Goal: Task Accomplishment & Management: Manage account settings

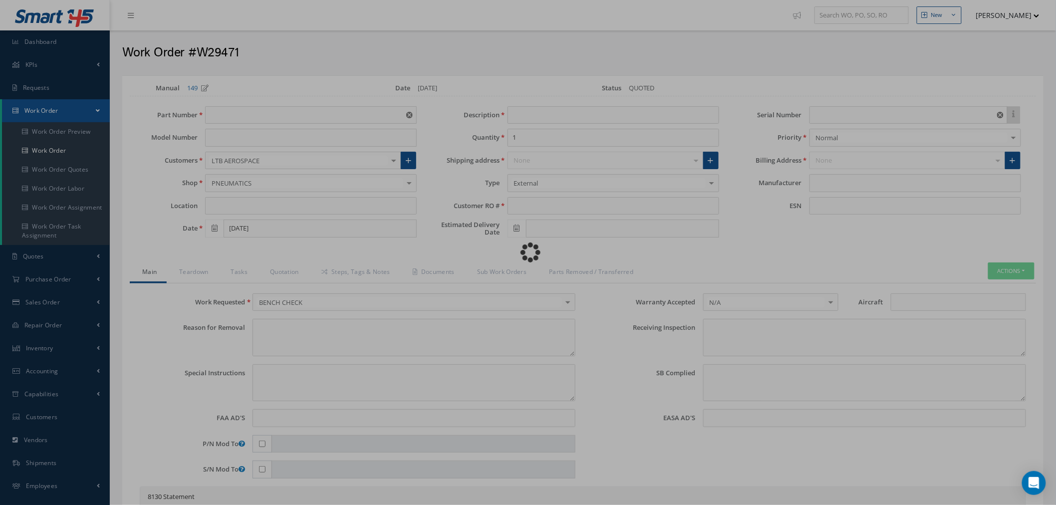
type input "D05000"
type input "H-42A"
type input "[DATE]"
type input "FILL AND DRAIN VALVE"
type input "3272"
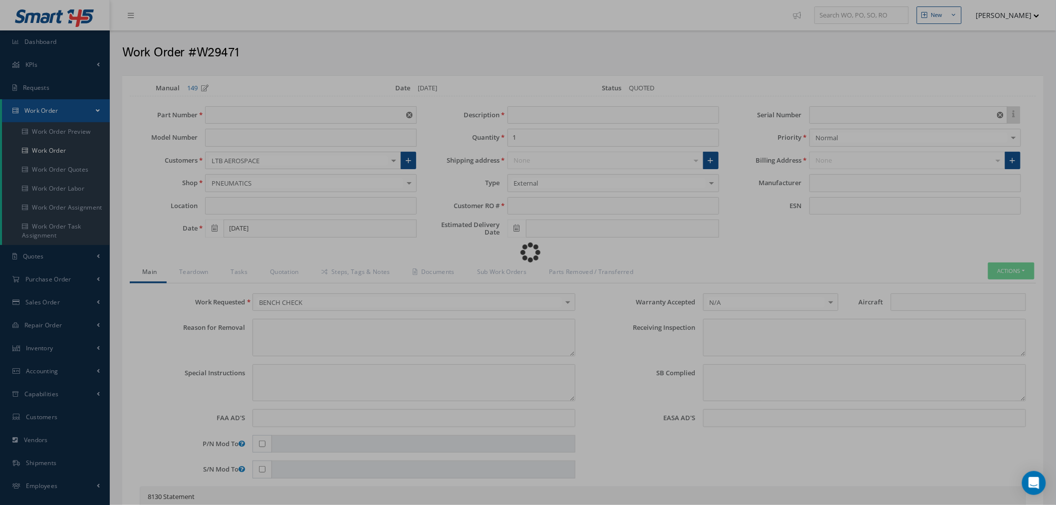
type input "1202"
type textarea "NONE"
type textarea "PLEASE SEE R.O. FOR DETAILS"
type input "NONE"
type textarea "P/N AND SN VERIFIED ON UNIT AND CUSTOMER RO. SHOP MUST CHECK FOR DAMAGES. NO AD…"
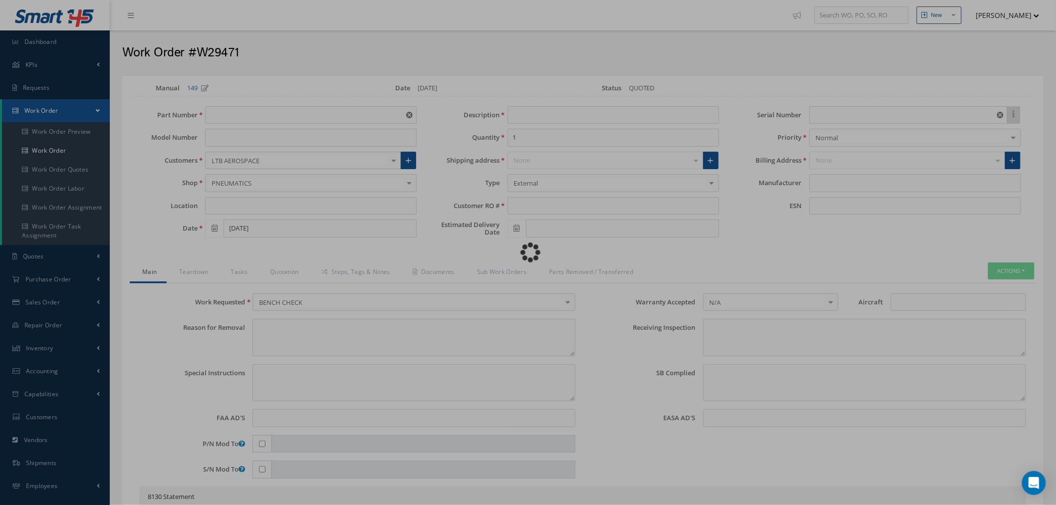
type textarea "NONE"
type input "NONE"
type input "SITEC AERSOPACE"
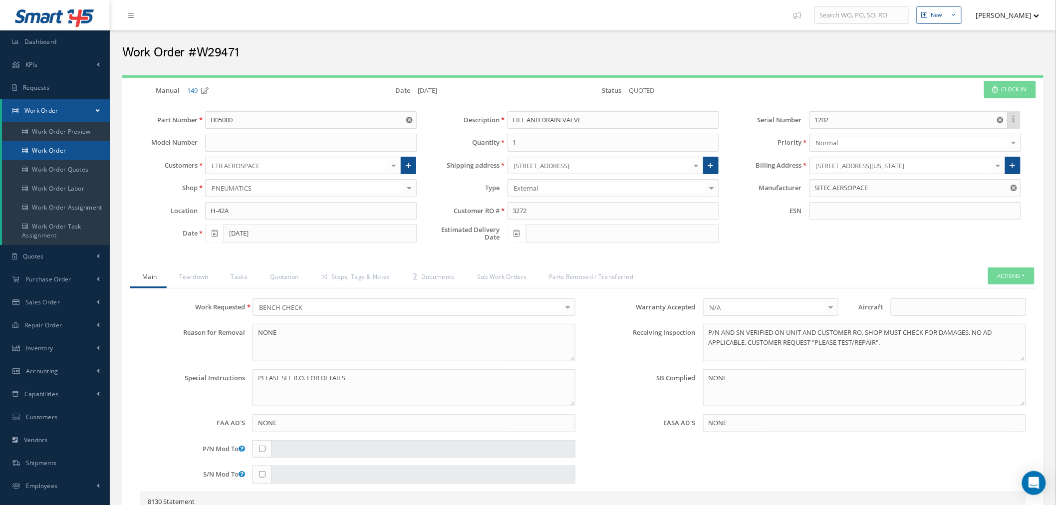
click at [73, 156] on link "Work Order" at bounding box center [56, 150] width 108 height 19
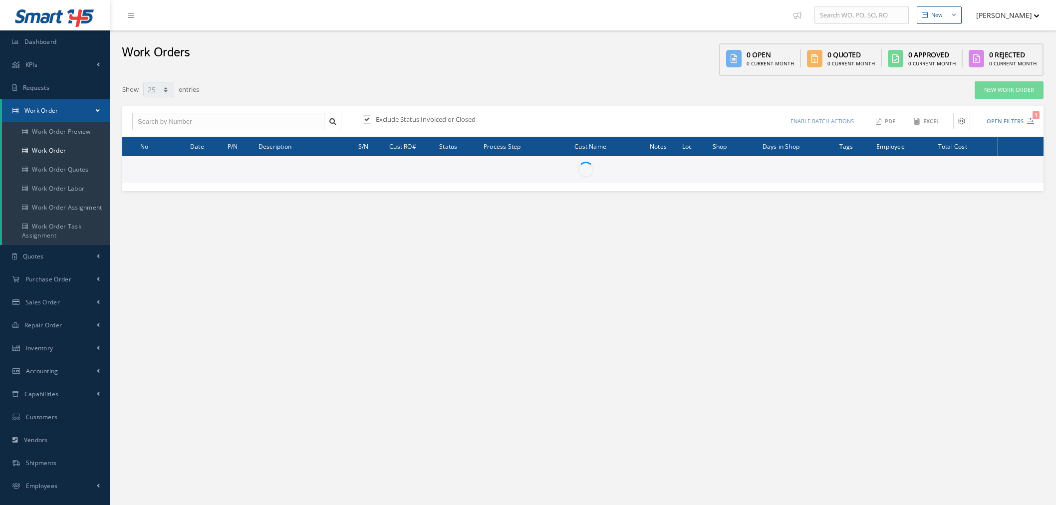
select select "25"
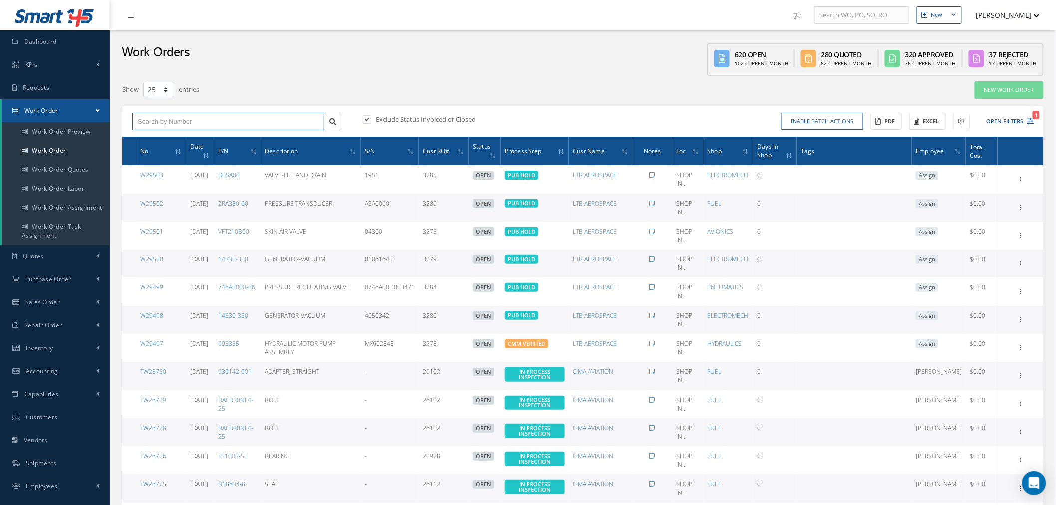
click at [178, 122] on input "text" at bounding box center [228, 122] width 192 height 18
paste input "W27055"
type input "W27055"
click at [187, 136] on div "W27055" at bounding box center [228, 139] width 181 height 10
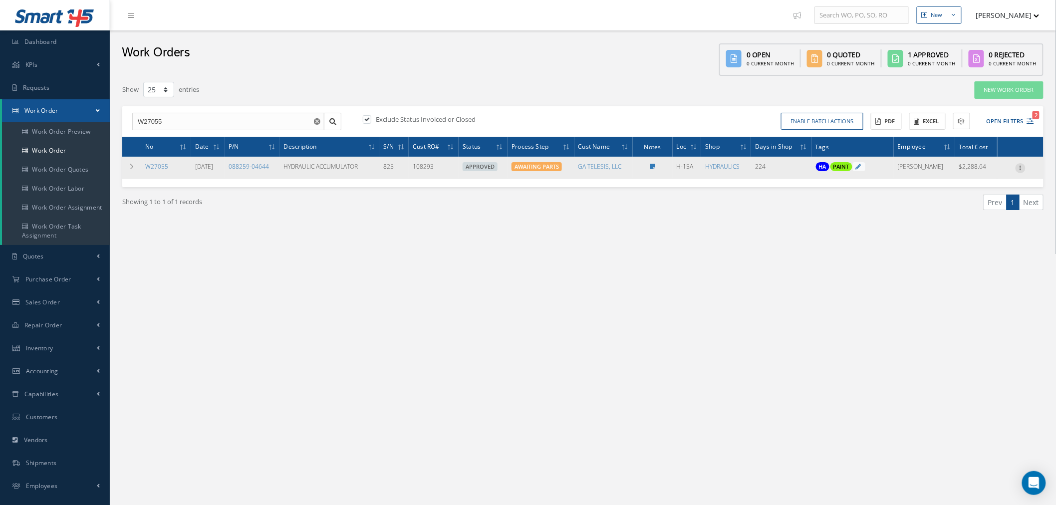
click at [1020, 171] on div "Show Edit Invoicing Close Part Issue Send By Email Sub Work Orders Documents Pr…" at bounding box center [1020, 168] width 12 height 12
click at [1018, 166] on icon at bounding box center [1020, 167] width 10 height 8
click at [994, 186] on link "Edit" at bounding box center [974, 187] width 79 height 13
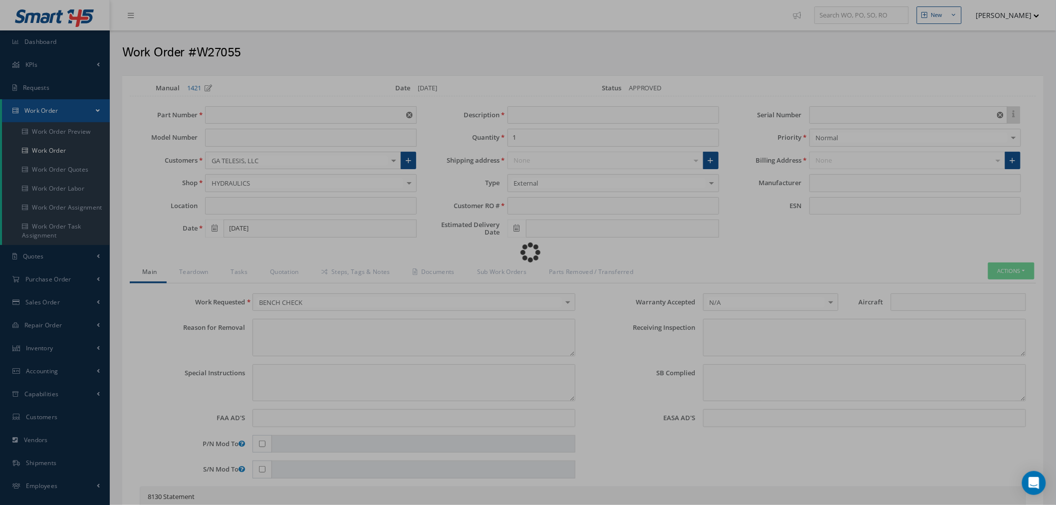
type input "088259-04644"
type input "H-15A"
type input "03/03/2025"
type input "HYDRAULIC ACCUMULATOR"
type input "108293"
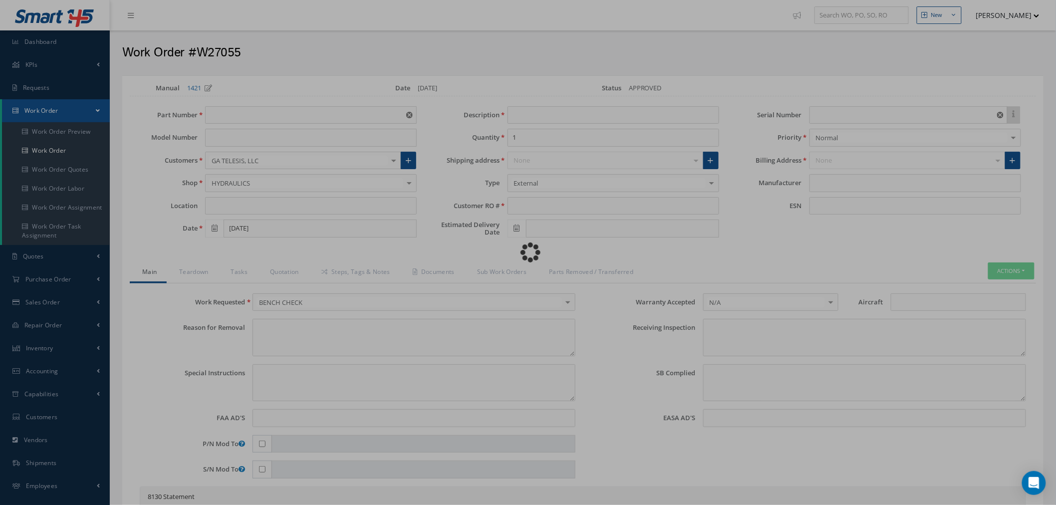
type input "11/25/2025"
type input "825"
type textarea "NONE"
type textarea "PLEASE SEE R.O. FOR DETAILS"
type input "NONE"
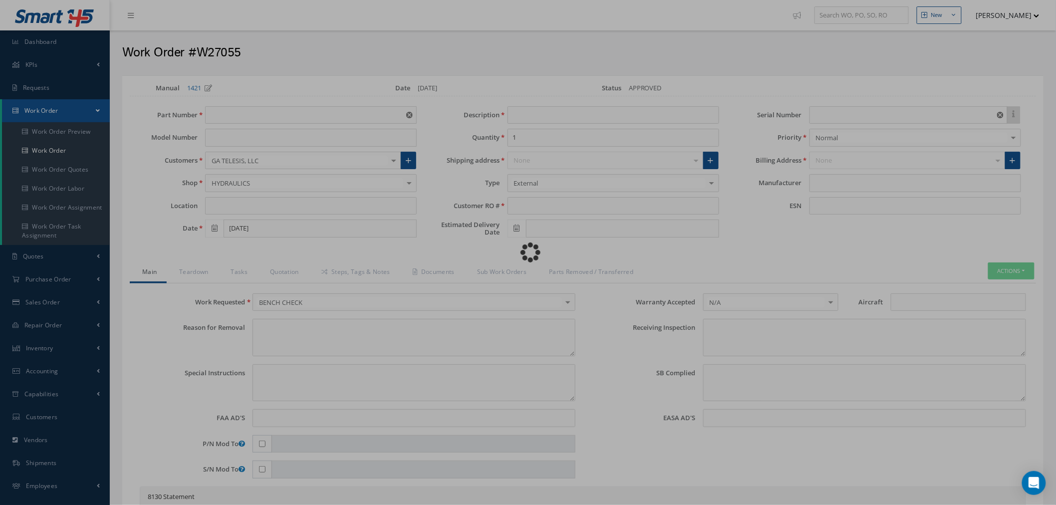
type textarea "P/N AND SN VERIFIED ON UNIT AND CUSTOMER RO. NO AD APPLICABLE. THE CUSTOMER REQ…"
type textarea "NONE"
type input "NONE"
type input "OLAER"
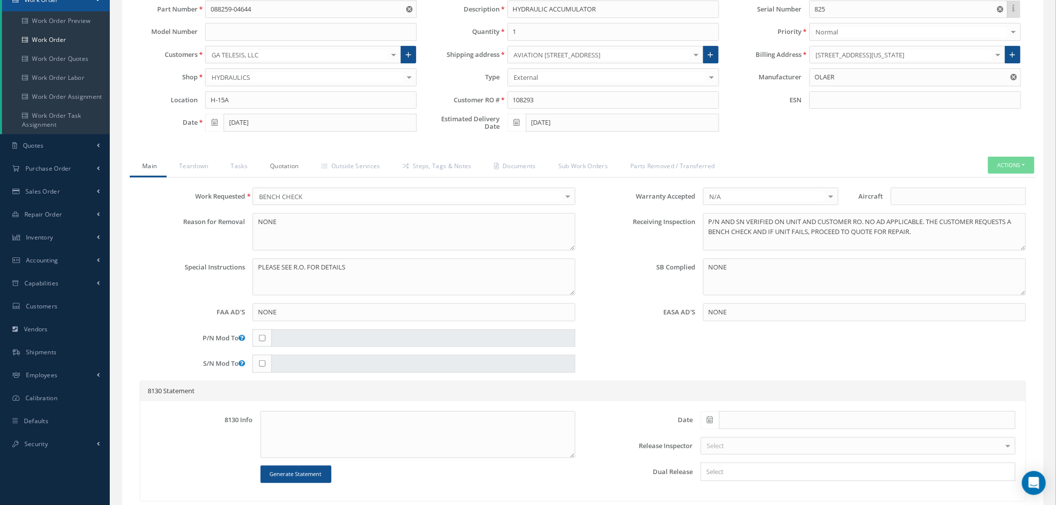
click at [286, 173] on link "Quotation" at bounding box center [282, 167] width 51 height 21
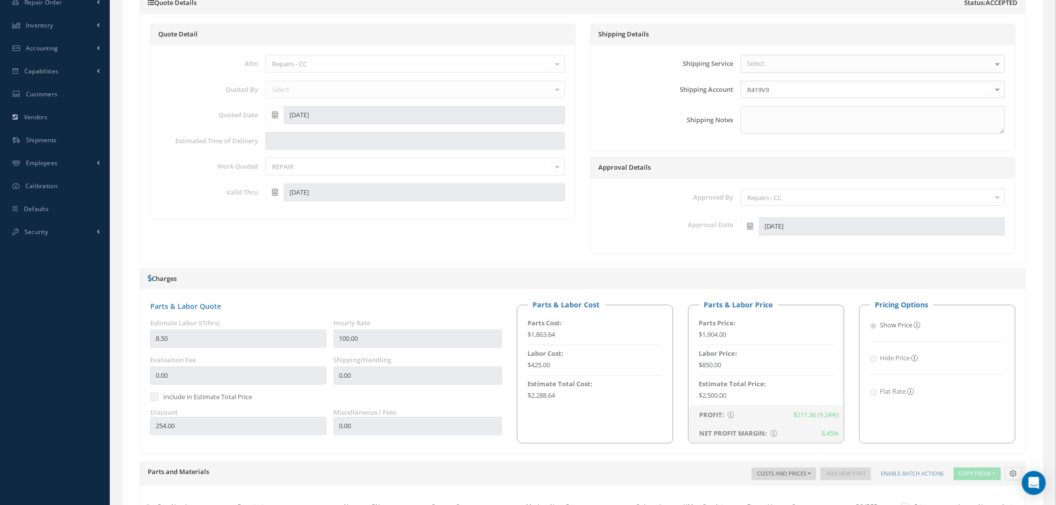
scroll to position [222, 0]
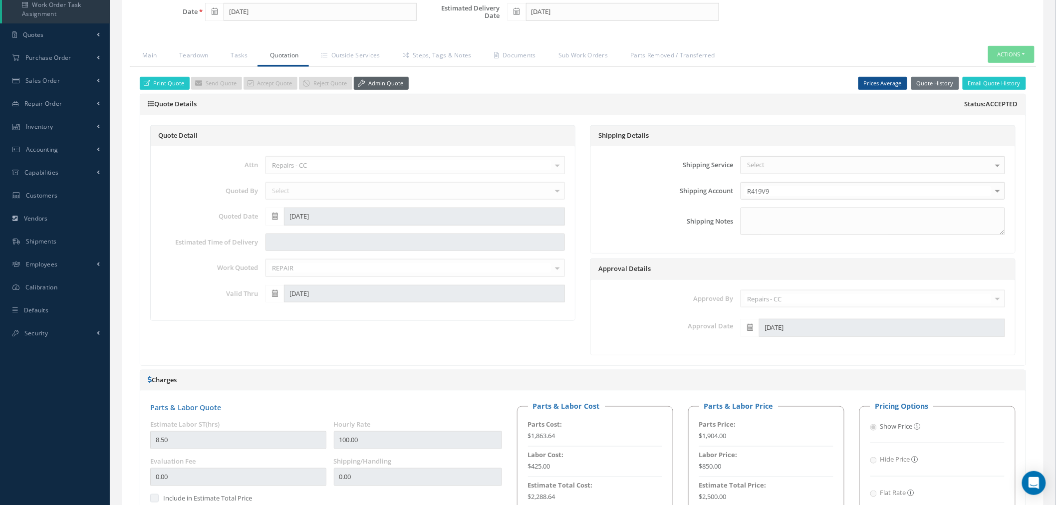
click at [397, 82] on link "Admin Quote" at bounding box center [381, 83] width 55 height 13
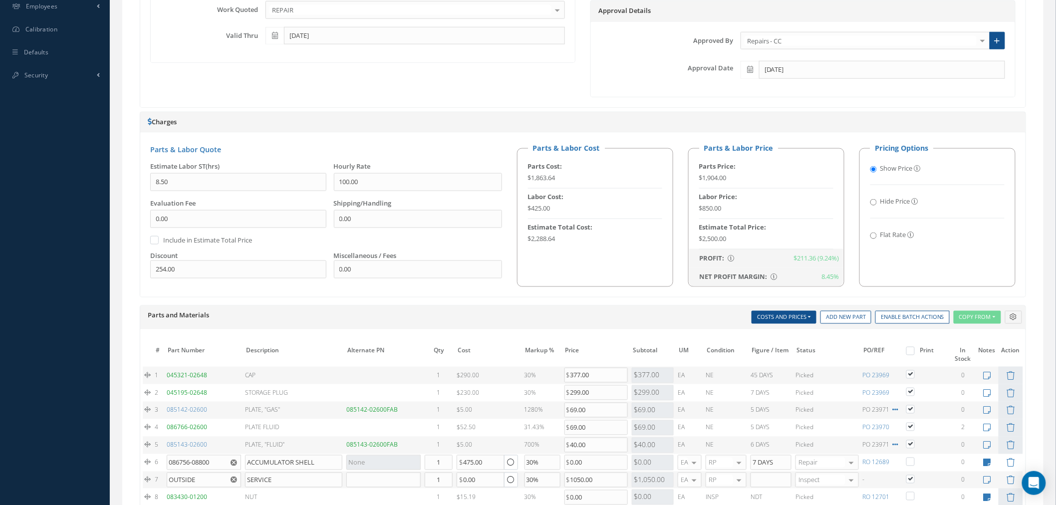
scroll to position [499, 0]
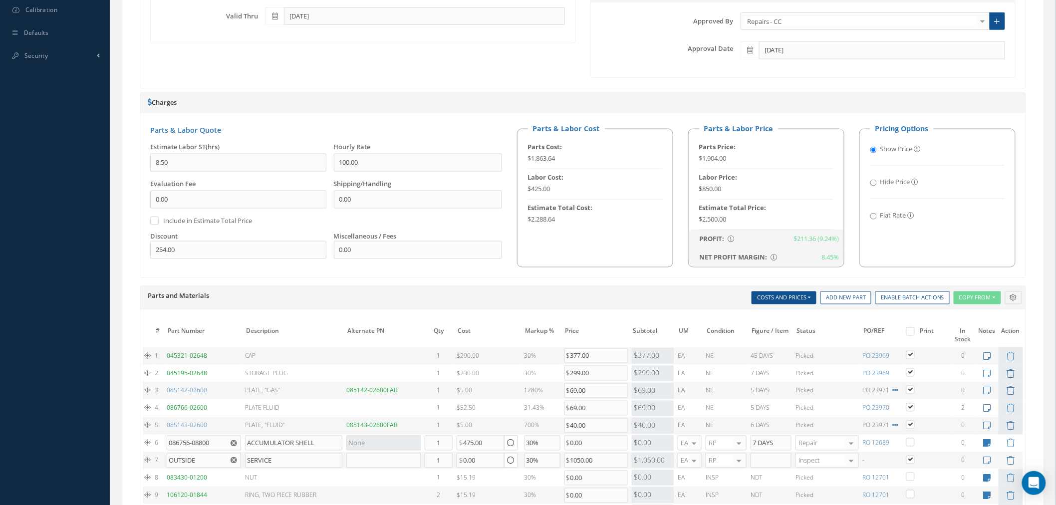
click at [873, 218] on input "Flat Rate" at bounding box center [873, 216] width 6 height 6
radio input "true"
radio input "false"
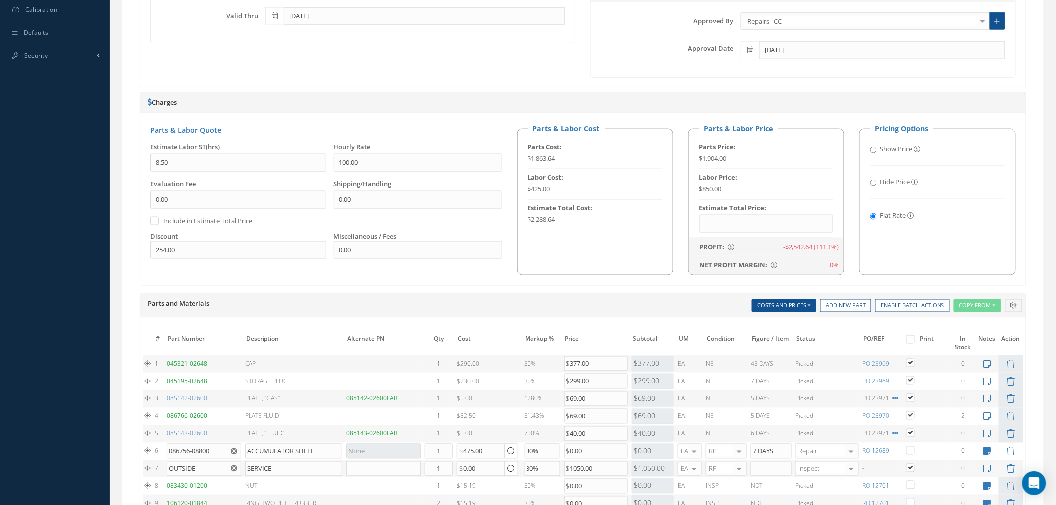
click at [877, 246] on fieldset "Pricing Options Show Price Hide Price Flat Rate" at bounding box center [937, 199] width 156 height 152
click at [795, 218] on input "text" at bounding box center [766, 224] width 134 height 18
drag, startPoint x: 532, startPoint y: 219, endPoint x: 553, endPoint y: 217, distance: 20.5
click at [565, 218] on div "$2,288.64" at bounding box center [595, 220] width 134 height 10
copy div "2,288.64"
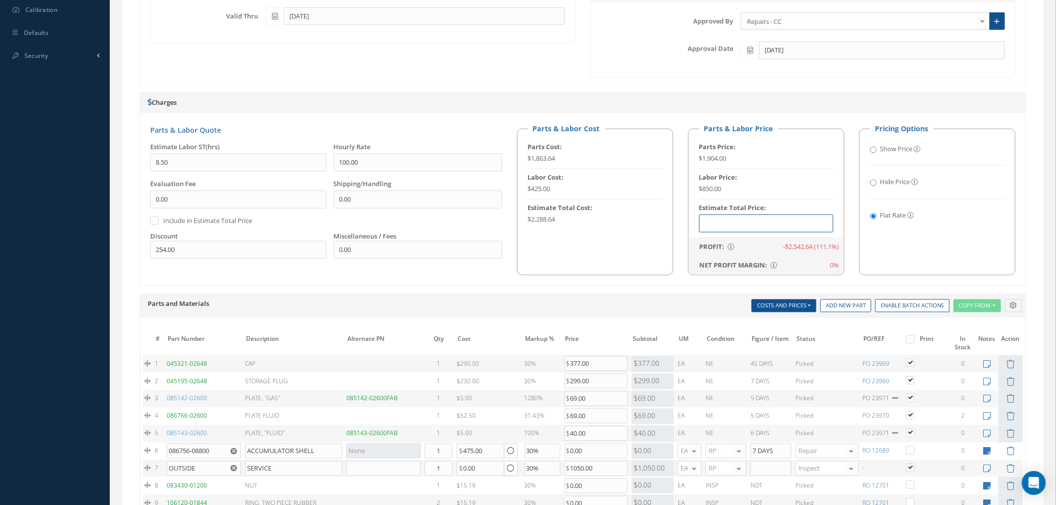
click at [748, 227] on input "text" at bounding box center [766, 224] width 134 height 18
paste input "$2,288.64"
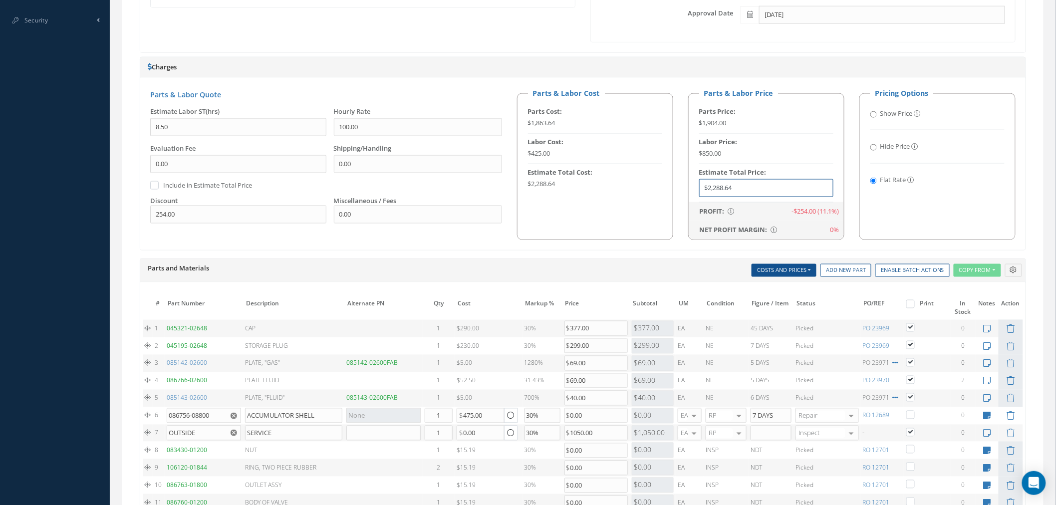
scroll to position [554, 0]
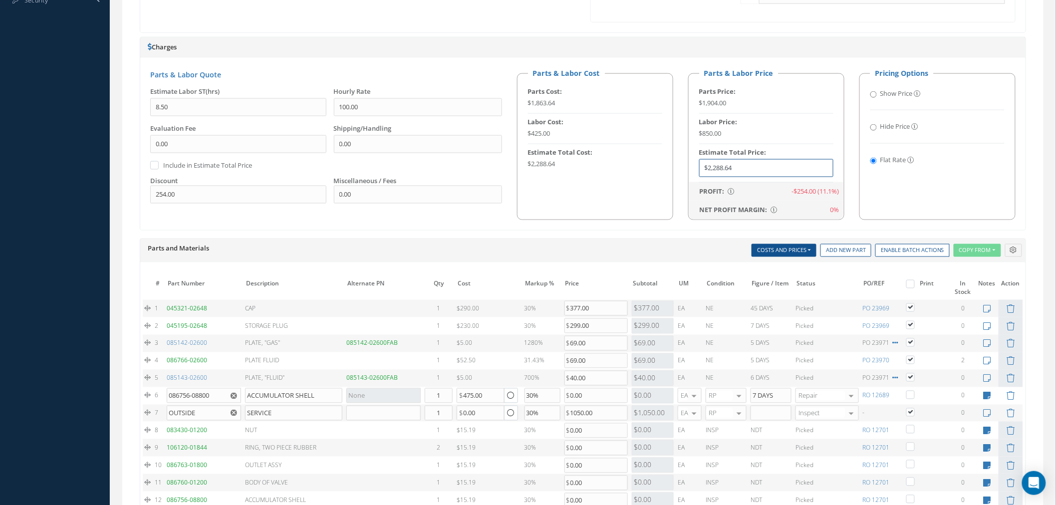
type input "$2,288.64"
click at [872, 93] on input "Show Price" at bounding box center [873, 94] width 6 height 6
radio input "true"
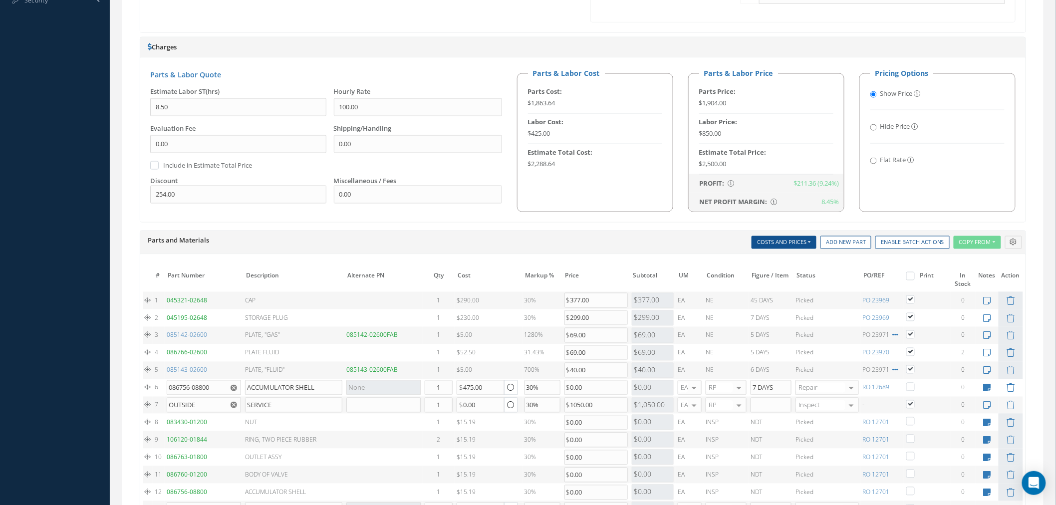
drag, startPoint x: 710, startPoint y: 166, endPoint x: 719, endPoint y: 167, distance: 9.6
click at [719, 167] on div "$2,500.00" at bounding box center [766, 164] width 134 height 10
copy div "2,500"
click at [875, 158] on input "Flat Rate" at bounding box center [873, 161] width 6 height 6
radio input "true"
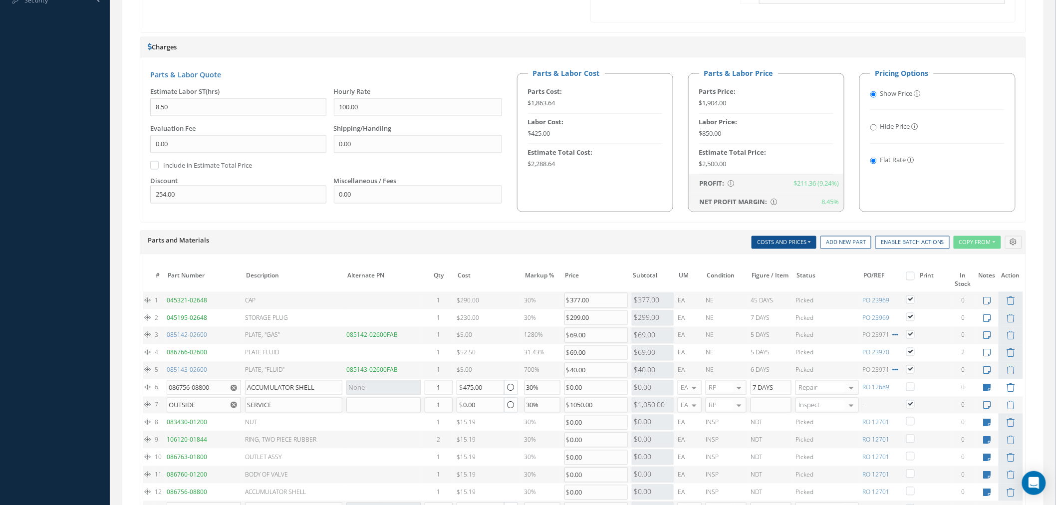
radio input "false"
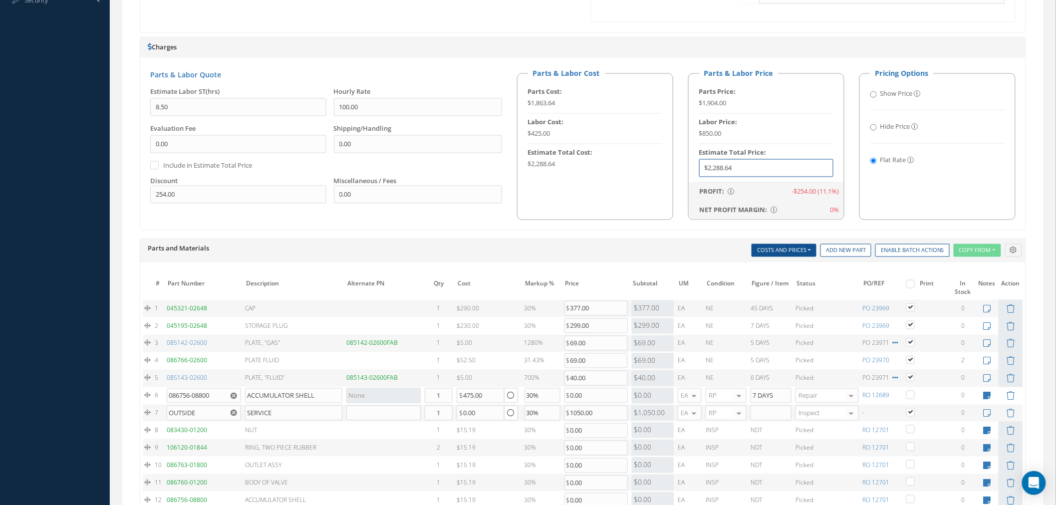
drag, startPoint x: 751, startPoint y: 166, endPoint x: 626, endPoint y: 181, distance: 126.1
click at [626, 181] on div "Parts & Labor Cost Parts Cost: $1,863.64 Labor Cost: $425.00 Estimate Total Cos…" at bounding box center [765, 144] width 513 height 152
paste input "500"
type input "$2,500"
click at [666, 226] on div "Parts & Labor Quote Estimate Labor ST(hrs) 8.50 Hourly Rate 100.00 Evaluation F…" at bounding box center [582, 144] width 885 height 172
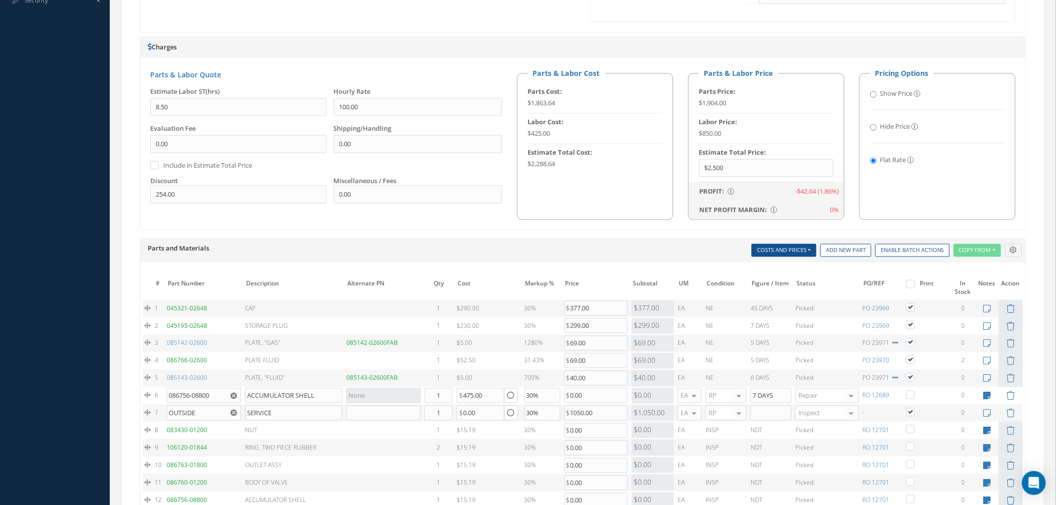
click at [871, 96] on input "Show Price" at bounding box center [873, 94] width 6 height 6
radio input "true"
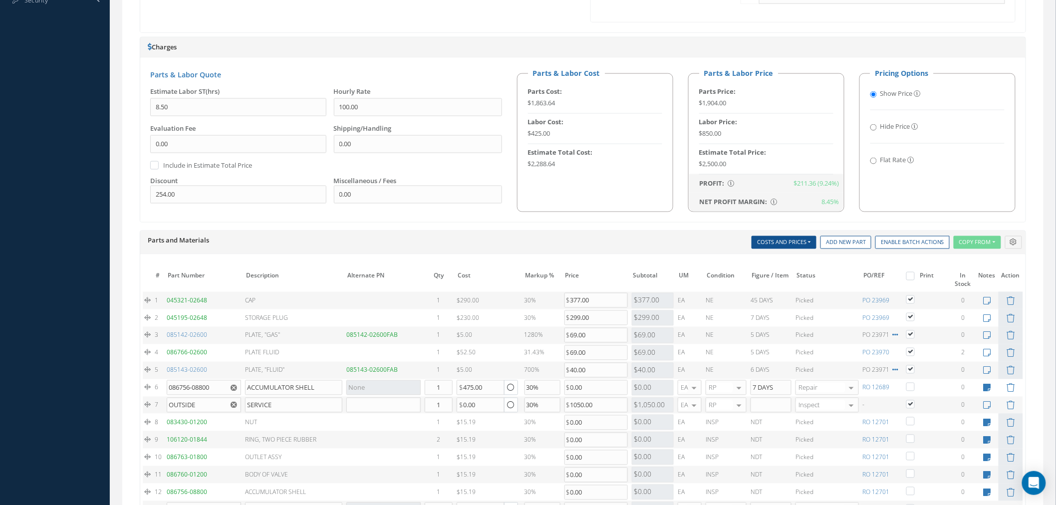
drag, startPoint x: 788, startPoint y: 183, endPoint x: 840, endPoint y: 185, distance: 51.9
click at [840, 185] on div "PROFIT: Net Profit (Profit Percentage) Profit Percentage = Net Profit / Cost $2…" at bounding box center [766, 183] width 154 height 19
click at [850, 189] on div "Parts & Labor Price Parts Price: $1,904.00 Labor Price: $850.00 Estimate Total …" at bounding box center [765, 140] width 171 height 144
click at [875, 163] on input "Flat Rate" at bounding box center [873, 161] width 6 height 6
radio input "true"
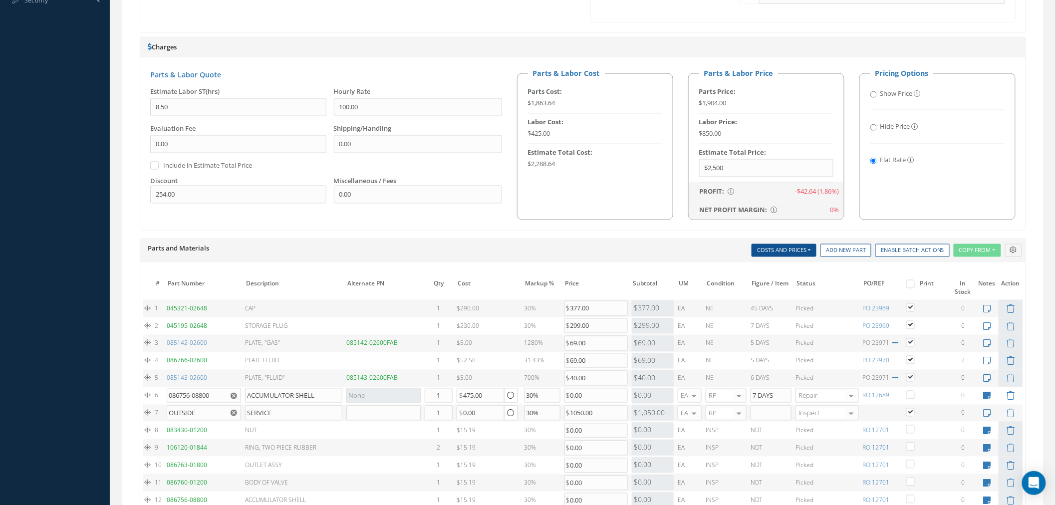
click at [886, 229] on div "Parts & Labor Quote Estimate Labor ST(hrs) 8.50 Hourly Rate 100.00 Evaluation F…" at bounding box center [582, 144] width 885 height 172
click at [891, 227] on div "Parts & Labor Quote Estimate Labor ST(hrs) 8.50 Hourly Rate 100.00 Evaluation F…" at bounding box center [582, 144] width 885 height 172
drag, startPoint x: 798, startPoint y: 195, endPoint x: 814, endPoint y: 195, distance: 16.0
click at [814, 195] on div "-$42.64 (1.86%)" at bounding box center [817, 192] width 44 height 10
click at [762, 168] on input "$2,500" at bounding box center [766, 168] width 134 height 18
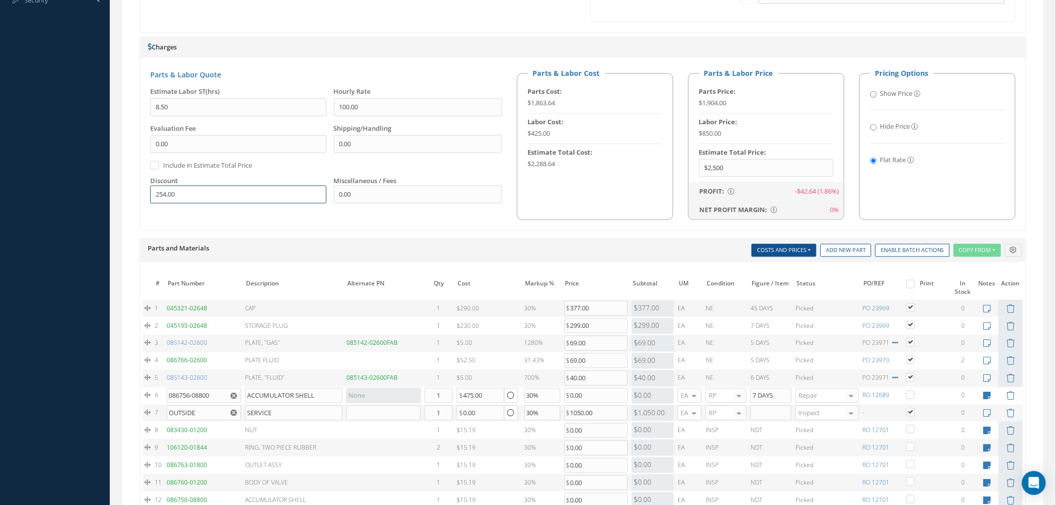
click at [186, 201] on input "254.00" at bounding box center [238, 195] width 176 height 18
click at [909, 98] on label "Show Price" at bounding box center [896, 94] width 32 height 10
click at [877, 98] on input "Show Price" at bounding box center [873, 94] width 6 height 6
radio input "true"
radio input "false"
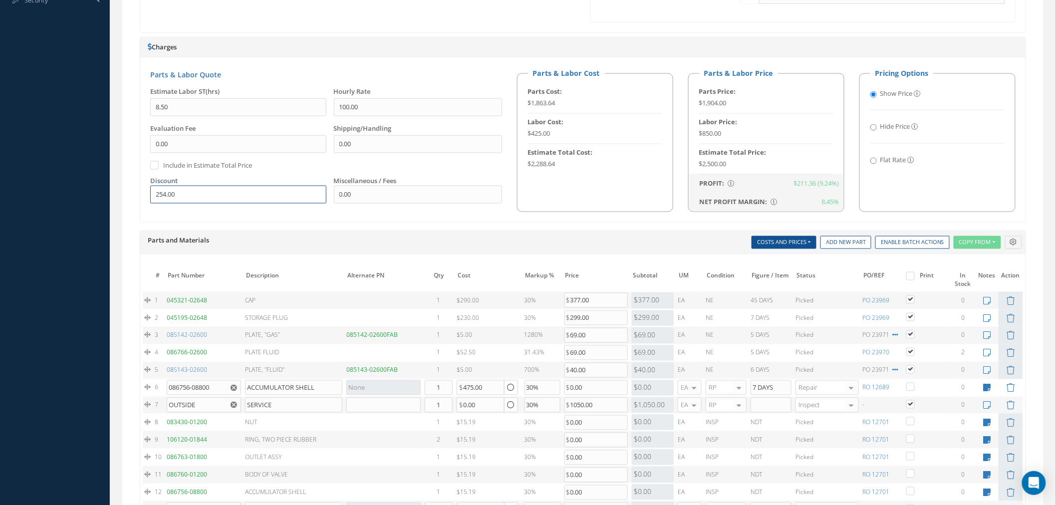
drag, startPoint x: 188, startPoint y: 200, endPoint x: 145, endPoint y: 201, distance: 43.4
click at [145, 201] on div "Discount 254.00" at bounding box center [235, 193] width 184 height 35
drag, startPoint x: 703, startPoint y: 164, endPoint x: 719, endPoint y: 163, distance: 15.5
click at [719, 163] on div "$2,754.00" at bounding box center [766, 164] width 134 height 10
copy div "2,754"
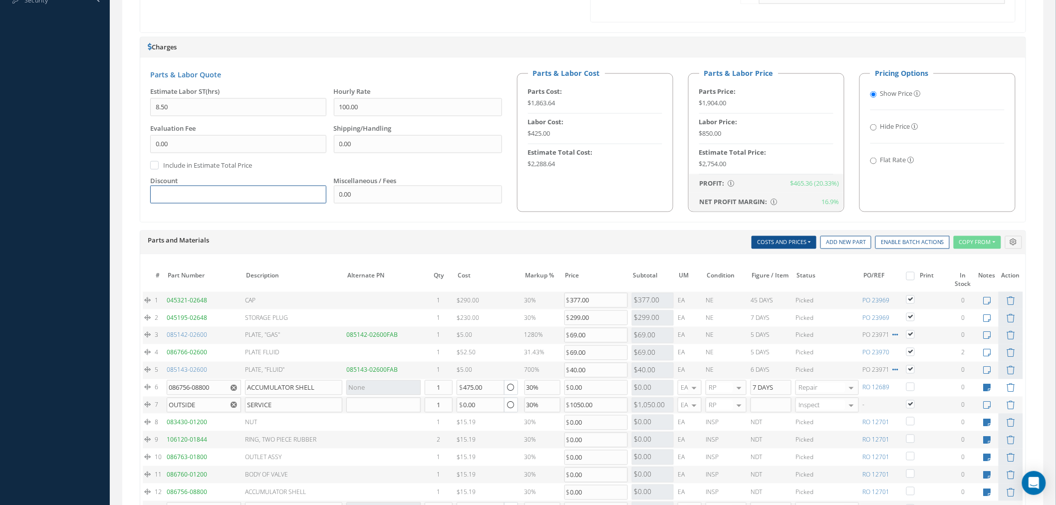
click at [257, 194] on input "text" at bounding box center [238, 195] width 176 height 18
type input "254"
click at [249, 215] on div "Parts & Labor Quote Estimate Labor ST(hrs) 8.50 Hourly Rate 100.00 Evaluation F…" at bounding box center [582, 140] width 885 height 164
click at [875, 163] on input "Flat Rate" at bounding box center [873, 161] width 6 height 6
radio input "true"
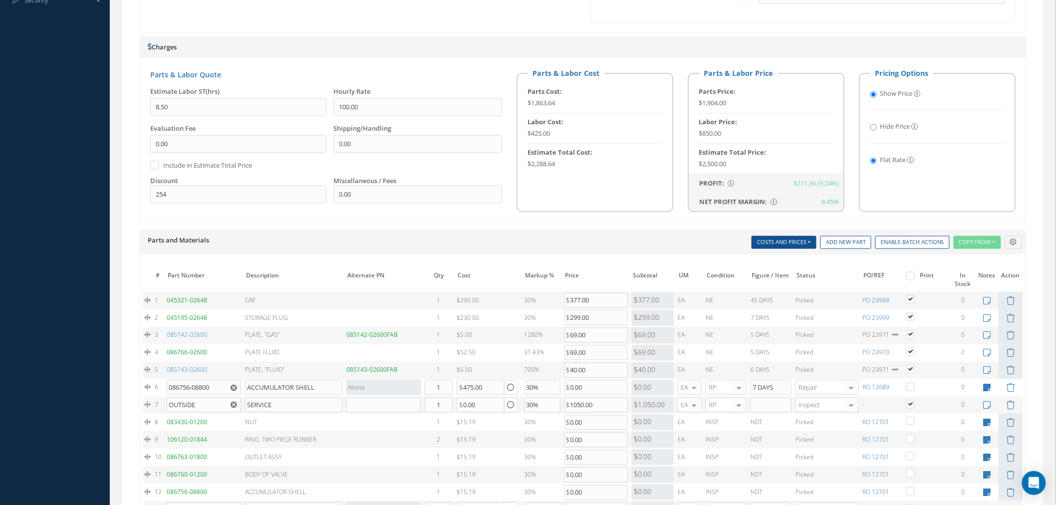
radio input "false"
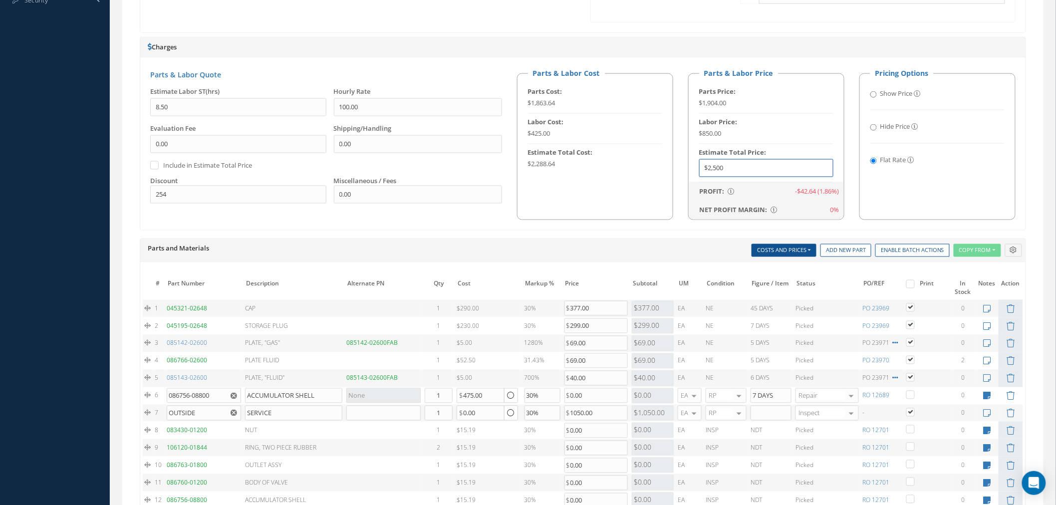
drag, startPoint x: 766, startPoint y: 169, endPoint x: 526, endPoint y: 180, distance: 240.2
click at [526, 180] on div "Parts & Labor Cost Parts Cost: $1,863.64 Labor Cost: $425.00 Estimate Total Cos…" at bounding box center [765, 144] width 513 height 152
paste input "754"
type input "$2,754"
click at [767, 36] on div "Print Quote Send Quote Accept Quote Reject Quote Admin Quote Prices Average Par…" at bounding box center [583, 220] width 886 height 952
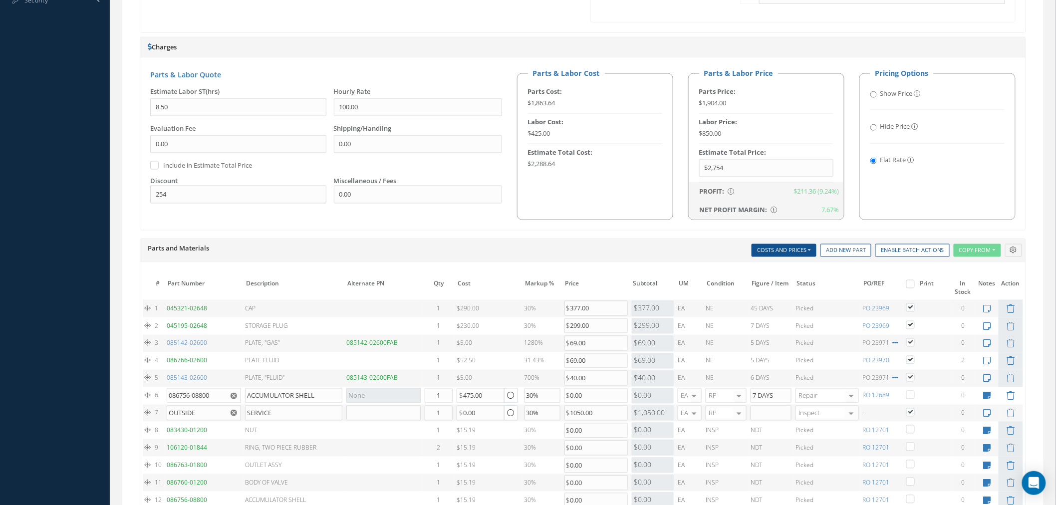
click at [875, 95] on input "Show Price" at bounding box center [873, 94] width 6 height 6
radio input "true"
radio input "false"
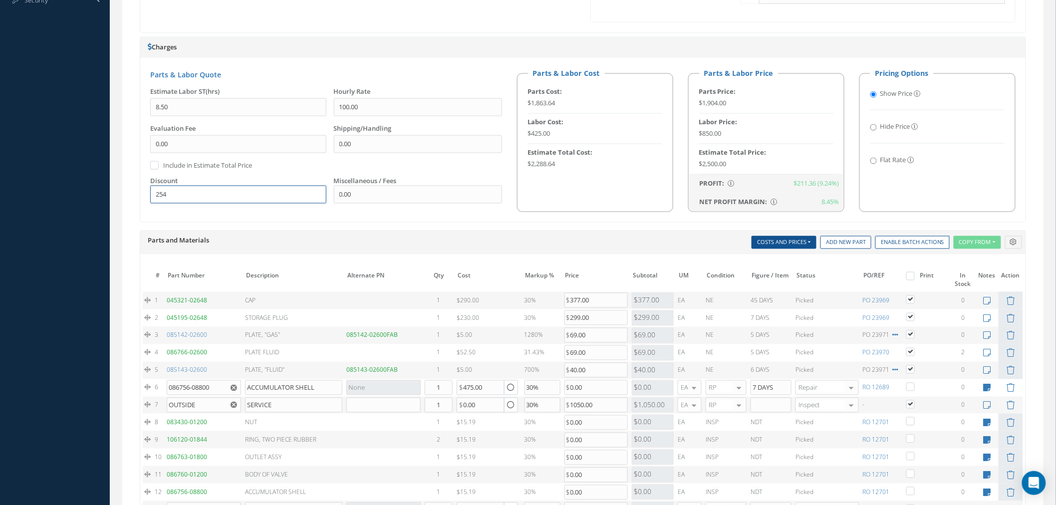
drag, startPoint x: 111, startPoint y: 203, endPoint x: 105, endPoint y: 203, distance: 6.0
click at [106, 203] on div "Smart 145 Dashboard KPIs Work Order Accounting Requests Work Order Work Order P…" at bounding box center [528, 112] width 1056 height 1332
click at [651, 235] on div "Parts and Materials Description SN Alternate PN Qty Cost Markup Percentage Pric…" at bounding box center [582, 243] width 885 height 24
click at [874, 163] on input "Flat Rate" at bounding box center [873, 161] width 6 height 6
radio input "true"
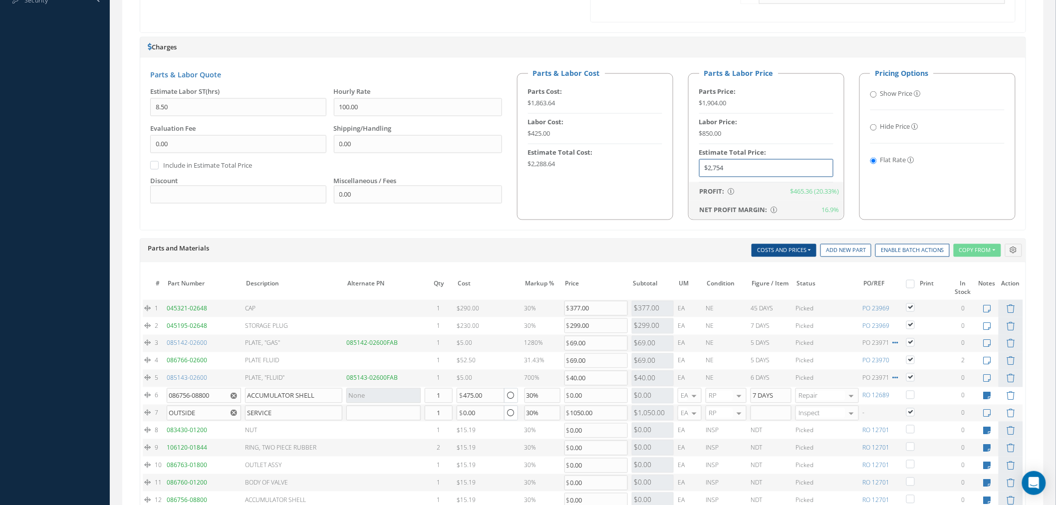
drag, startPoint x: 735, startPoint y: 163, endPoint x: 708, endPoint y: 166, distance: 27.1
click at [708, 166] on input "$2,754" at bounding box center [766, 168] width 134 height 18
click at [876, 96] on input "Show Price" at bounding box center [873, 94] width 6 height 6
radio input "true"
radio input "false"
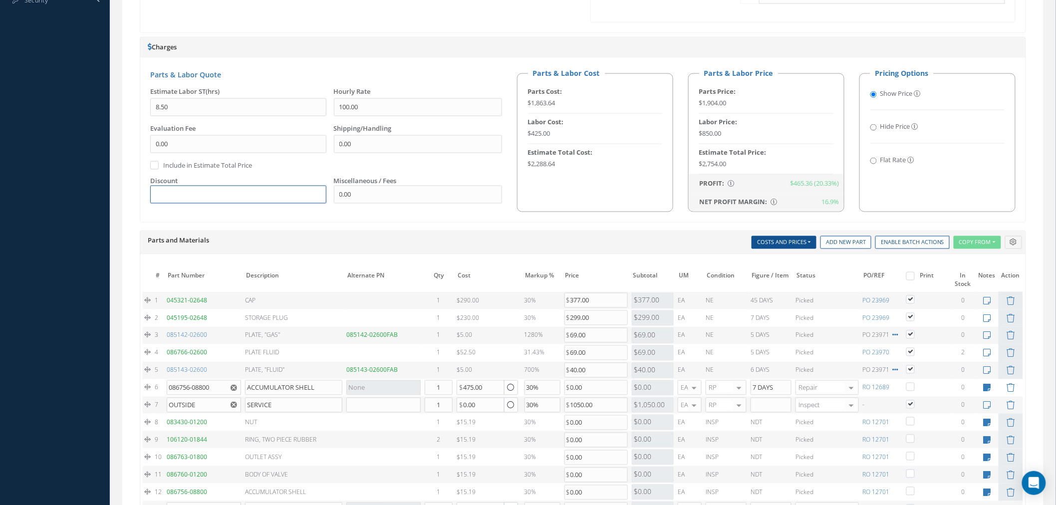
click at [185, 193] on input "text" at bounding box center [238, 195] width 176 height 18
type input "254"
drag, startPoint x: 731, startPoint y: 166, endPoint x: 704, endPoint y: 167, distance: 27.5
click at [704, 167] on div "$2,500.00" at bounding box center [766, 164] width 134 height 10
copy div "2,500.00"
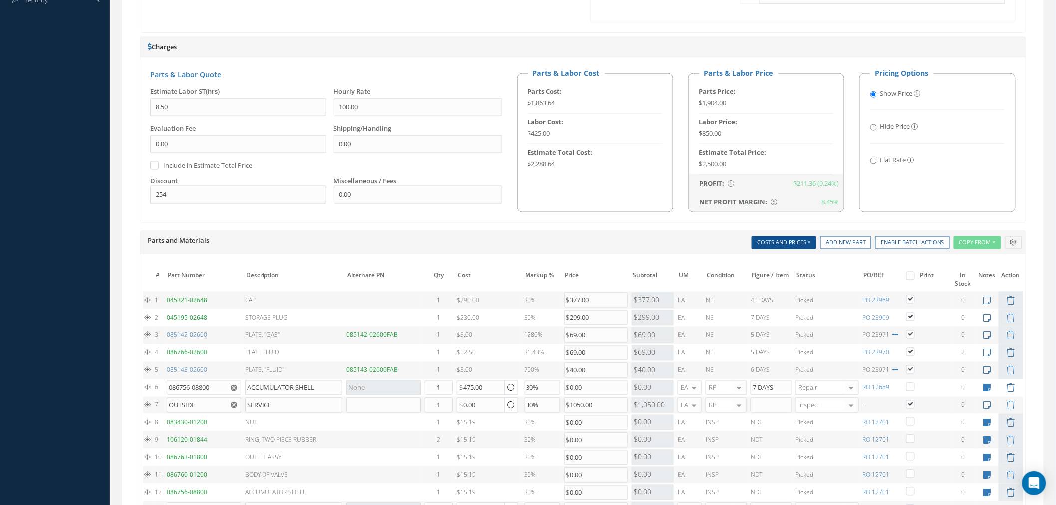
click at [874, 164] on input "Flat Rate" at bounding box center [873, 161] width 6 height 6
radio input "true"
radio input "false"
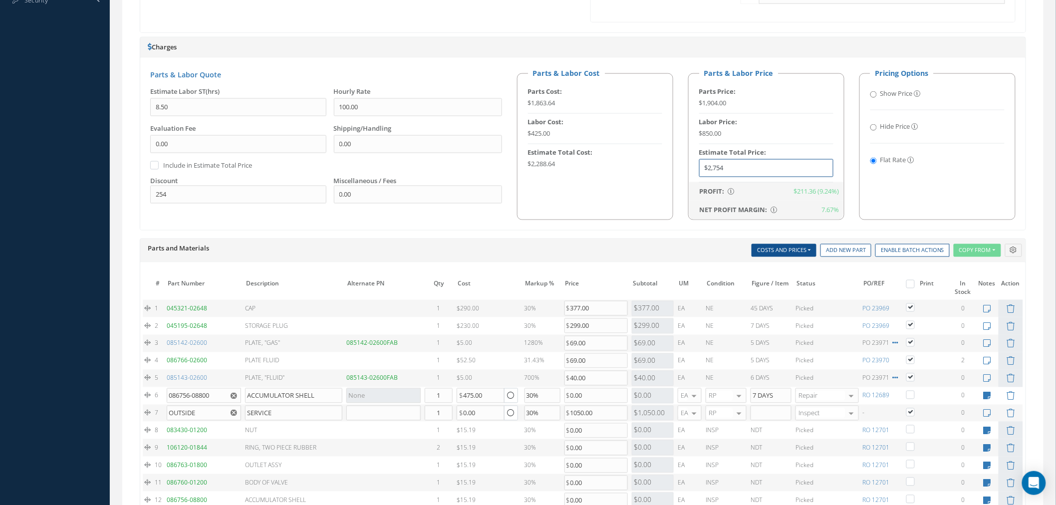
drag, startPoint x: 729, startPoint y: 175, endPoint x: 692, endPoint y: 170, distance: 36.8
click at [692, 170] on fieldset "Parts & Labor Price Parts Price: $1,904.00 Labor Price: $850.00 Estimate Total …" at bounding box center [766, 144] width 156 height 152
click at [705, 172] on input "$2,754" at bounding box center [766, 168] width 134 height 18
click at [715, 169] on input "$2,754" at bounding box center [766, 168] width 134 height 18
drag, startPoint x: 721, startPoint y: 171, endPoint x: 710, endPoint y: 173, distance: 11.2
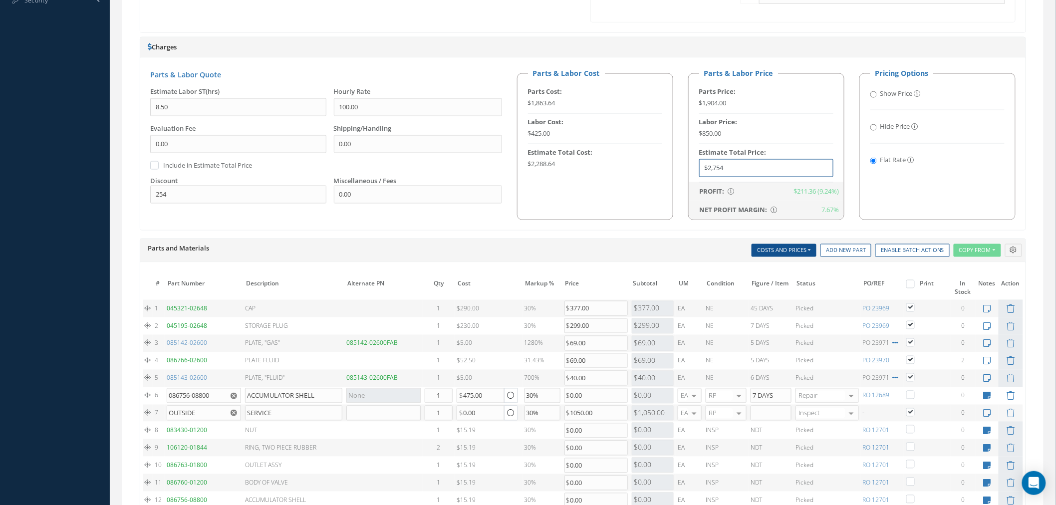
click at [710, 173] on input "$2,754" at bounding box center [766, 168] width 134 height 18
paste input "500"
type input "$2,500"
drag, startPoint x: 689, startPoint y: 167, endPoint x: 580, endPoint y: 172, distance: 108.9
click at [672, 167] on div "Parts & Labor Cost Parts Cost: $1,863.64 Labor Cost: $425.00 Estimate Total Cos…" at bounding box center [765, 144] width 513 height 152
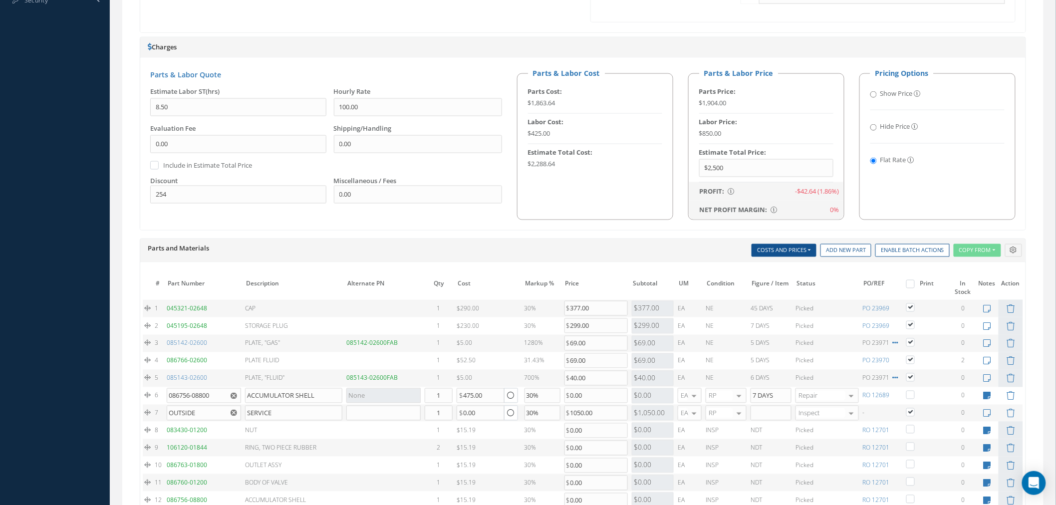
drag, startPoint x: 190, startPoint y: 203, endPoint x: 123, endPoint y: 190, distance: 68.2
click at [123, 190] on div "Main Teardown Tasks Quotation Outside Services Steps, Tags & Notes Documents Su…" at bounding box center [582, 214] width 921 height 1003
drag, startPoint x: 216, startPoint y: 186, endPoint x: 125, endPoint y: 193, distance: 91.1
click at [125, 193] on div "Main Teardown Tasks Quotation Outside Services Steps, Tags & Notes Documents Su…" at bounding box center [582, 214] width 921 height 1003
drag, startPoint x: 155, startPoint y: 195, endPoint x: 139, endPoint y: 195, distance: 16.0
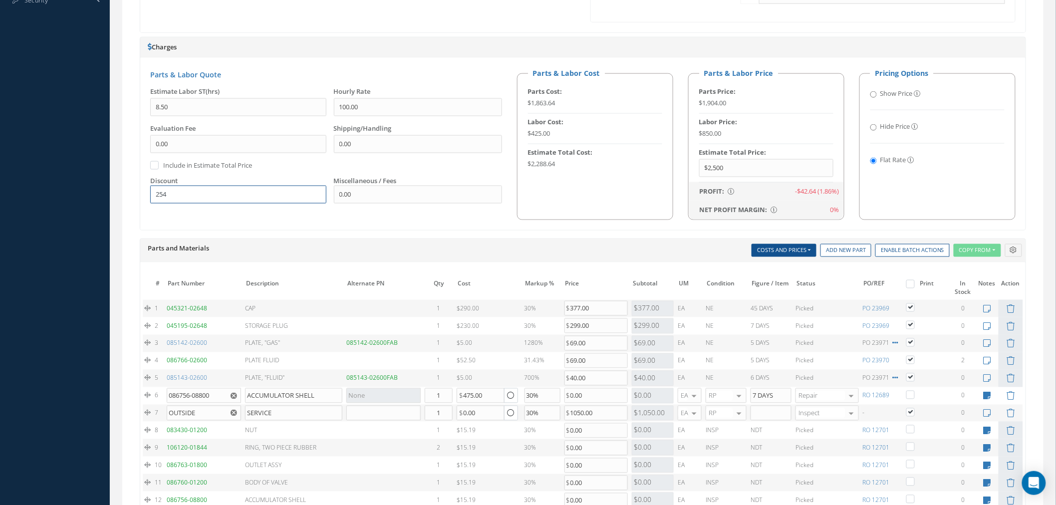
click at [139, 195] on div "Print Quote Send Quote Accept Quote Reject Quote Admin Quote Prices Average Par…" at bounding box center [583, 225] width 906 height 982
drag, startPoint x: 872, startPoint y: 97, endPoint x: 865, endPoint y: 95, distance: 7.7
click at [872, 97] on input "Show Price" at bounding box center [873, 94] width 6 height 6
radio input "true"
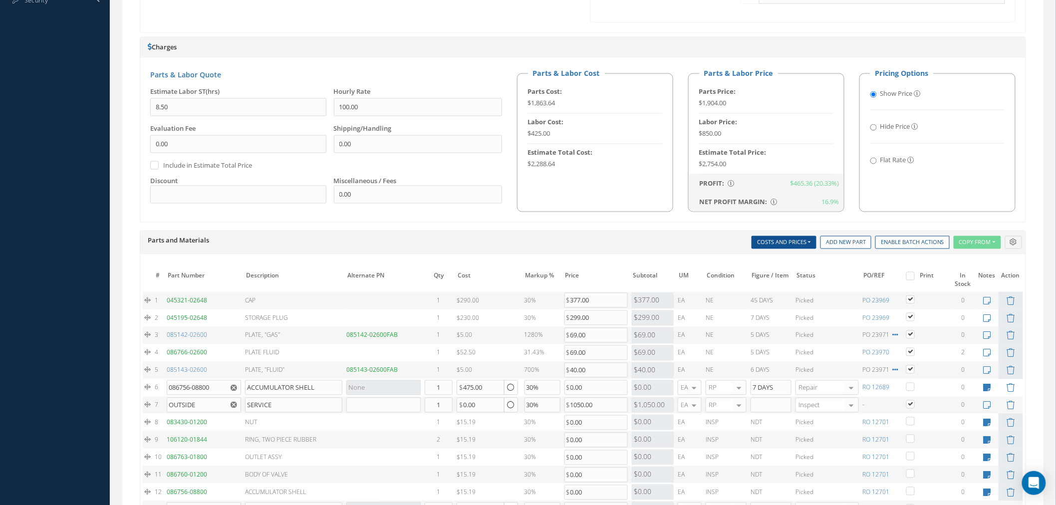
drag, startPoint x: 729, startPoint y: 165, endPoint x: 712, endPoint y: 164, distance: 17.0
click at [721, 165] on div "$2,754.00" at bounding box center [766, 164] width 134 height 10
click at [708, 165] on div "$2,754.00" at bounding box center [766, 164] width 134 height 10
copy div "2,754.00"
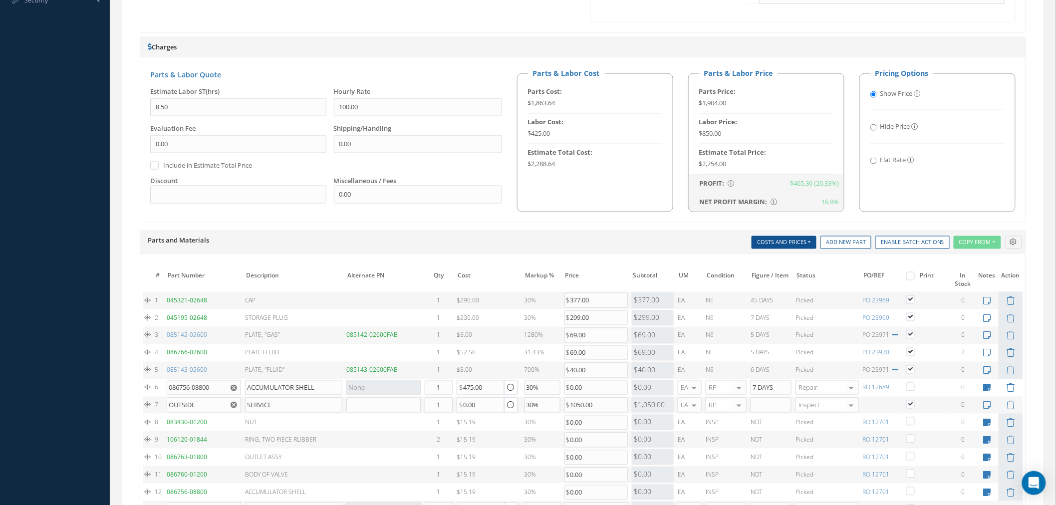
click at [871, 165] on div "Flat Rate" at bounding box center [937, 160] width 134 height 10
click at [875, 161] on input "Flat Rate" at bounding box center [873, 161] width 6 height 6
radio input "true"
radio input "false"
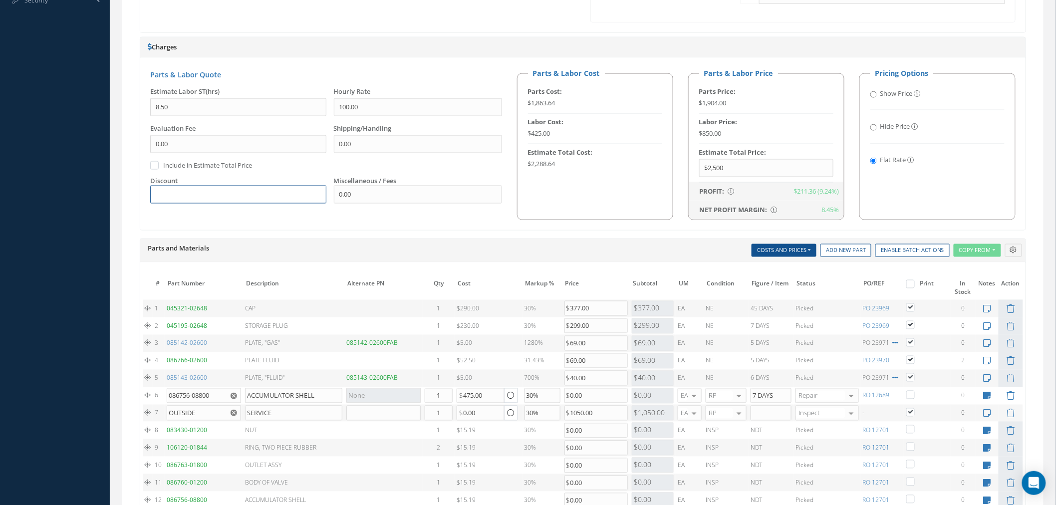
click at [220, 188] on input "text" at bounding box center [238, 195] width 176 height 18
type input "254"
drag, startPoint x: 743, startPoint y: 166, endPoint x: 691, endPoint y: 166, distance: 52.4
click at [691, 166] on fieldset "Parts & Labor Price Parts Price: $1,904.00 Labor Price: $850.00 Estimate Total …" at bounding box center [766, 144] width 156 height 152
paste input "754"
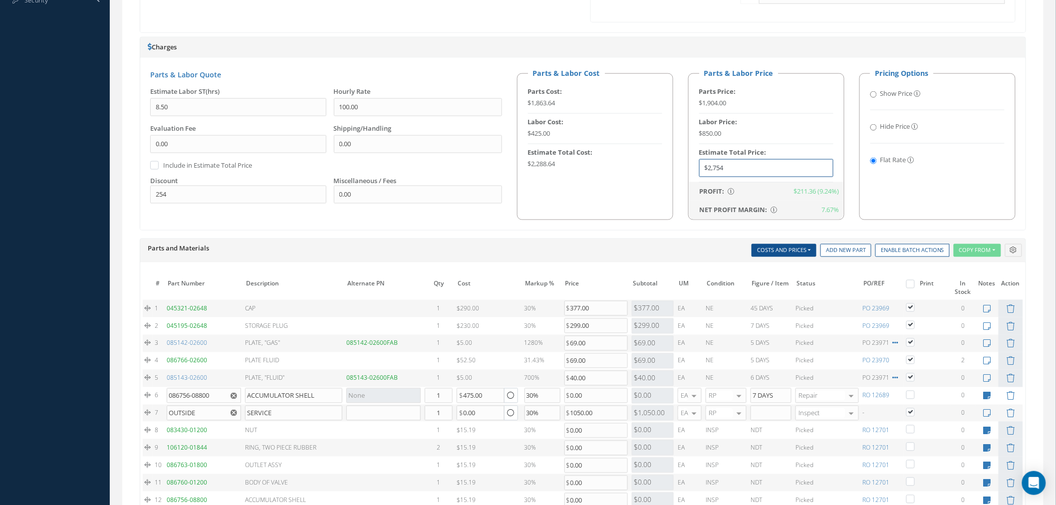
type input "$2,754"
click at [718, 240] on div "Parts and Materials Description SN Alternate PN Qty Cost Markup Percentage Pric…" at bounding box center [582, 251] width 885 height 24
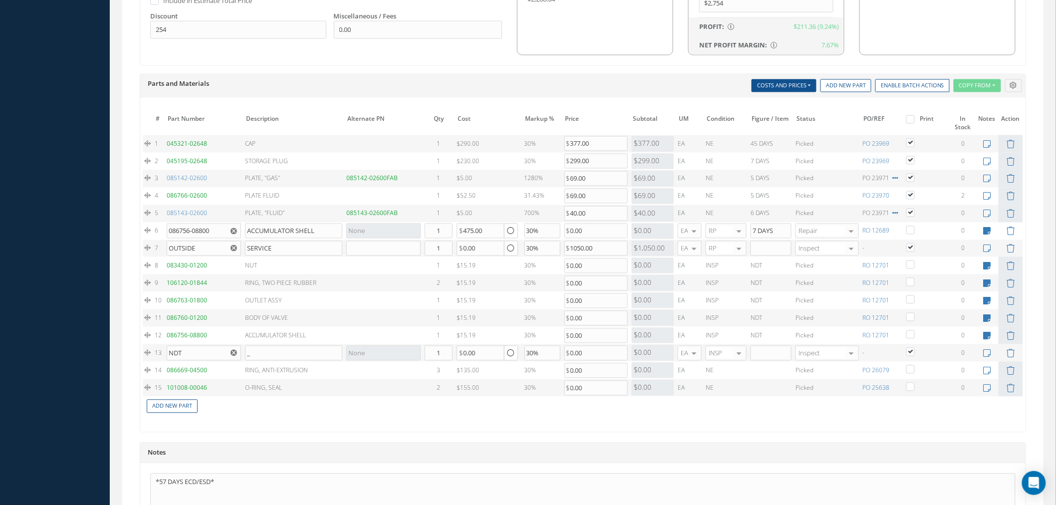
scroll to position [839, 0]
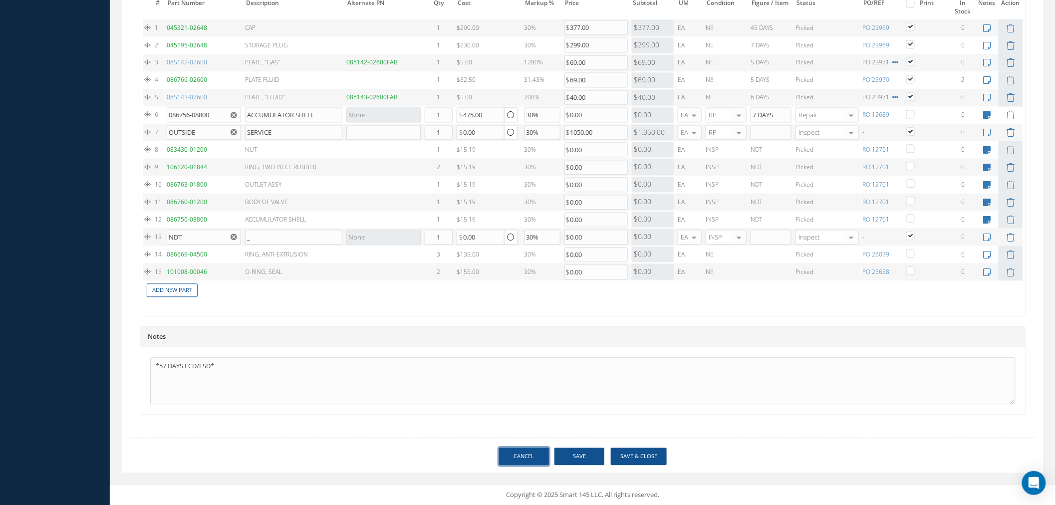
click at [509, 452] on link "Cancel" at bounding box center [524, 455] width 50 height 17
select select "25"
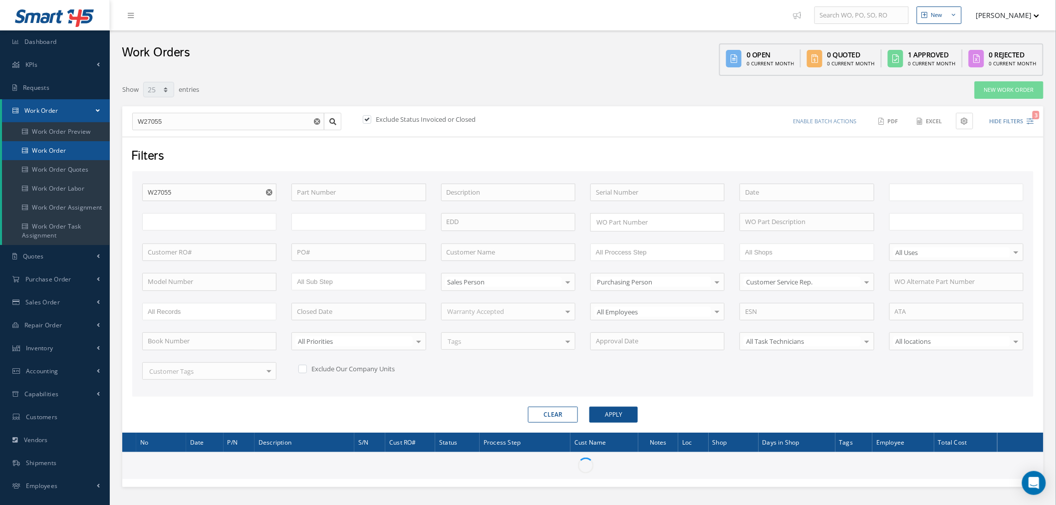
type input "All Work Request"
type input "All Work Performed"
type input "All Status"
type input "WO Part Status"
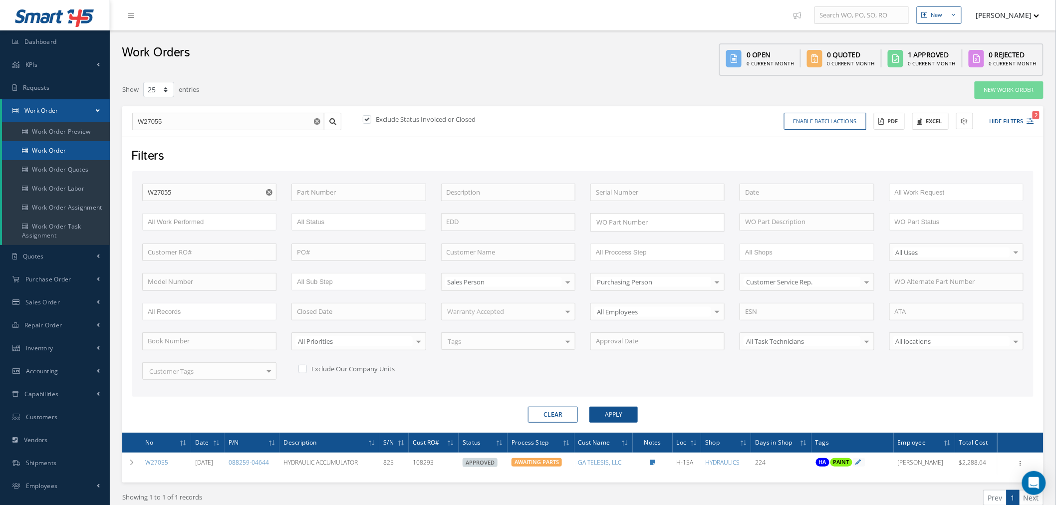
drag, startPoint x: 55, startPoint y: 149, endPoint x: 122, endPoint y: 5, distance: 157.8
click at [57, 147] on link "Work Order" at bounding box center [56, 150] width 108 height 19
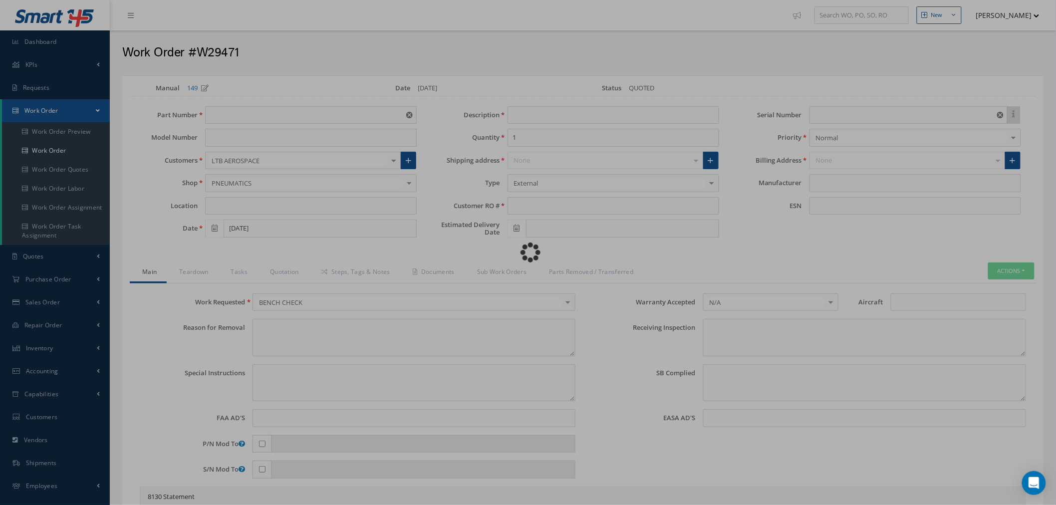
type input "D05000"
type input "H-42A"
type input "[DATE]"
type input "FILL AND DRAIN VALVE"
type input "3272"
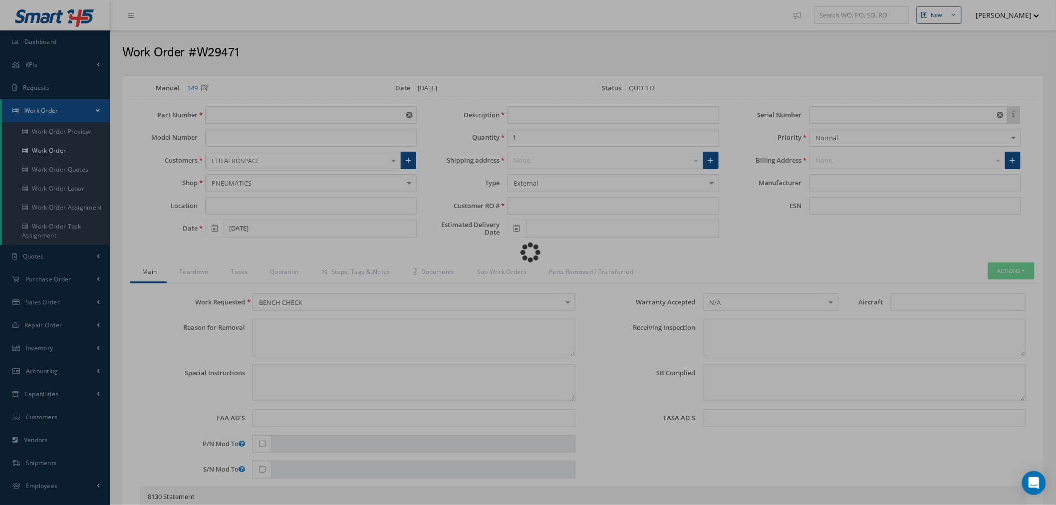
type input "1202"
type textarea "NONE"
type textarea "PLEASE SEE R.O. FOR DETAILS"
type input "NONE"
type textarea "P/N AND SN VERIFIED ON UNIT AND CUSTOMER RO. SHOP MUST CHECK FOR DAMAGES. NO AD…"
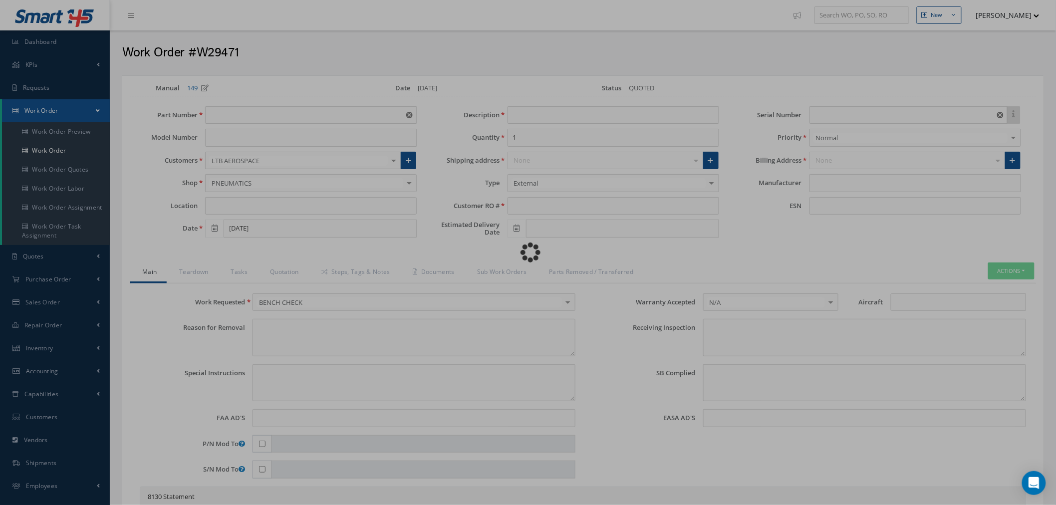
type textarea "NONE"
type input "NONE"
type input "SITEC AERSOPACE"
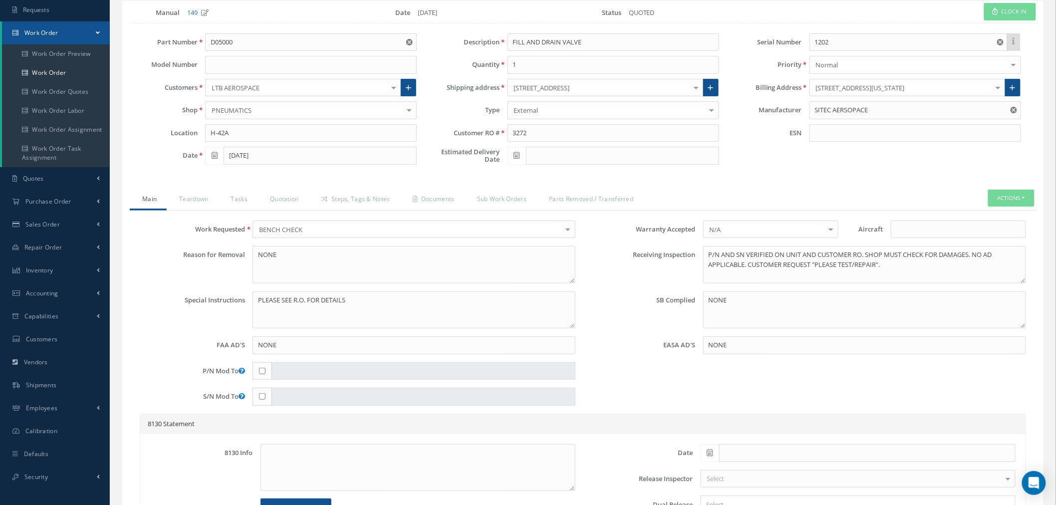
scroll to position [222, 0]
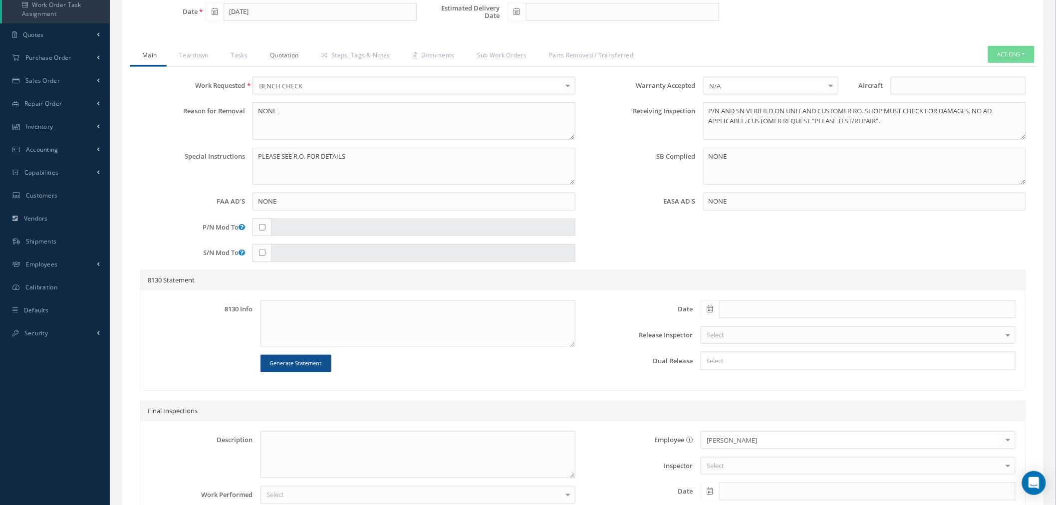
click at [280, 56] on link "Quotation" at bounding box center [282, 56] width 51 height 21
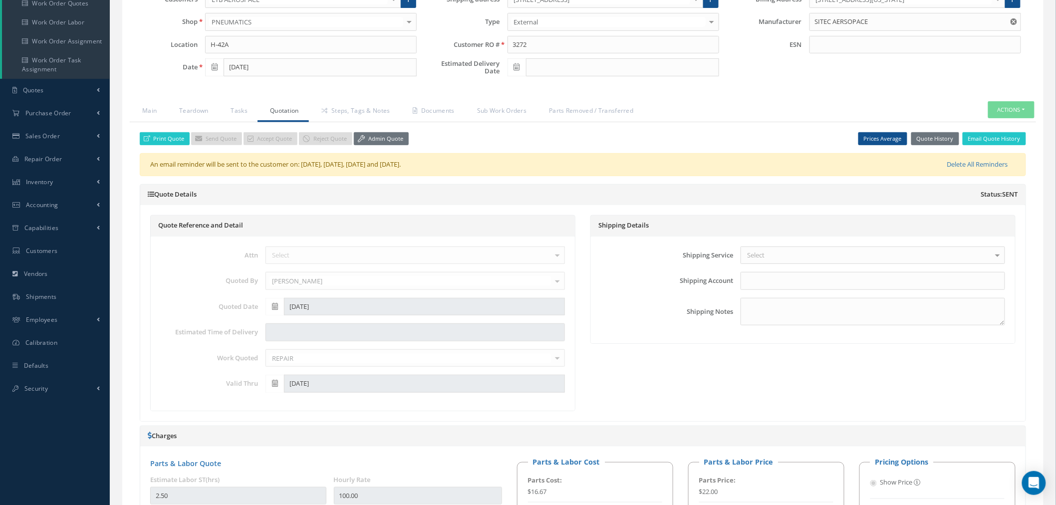
scroll to position [0, 0]
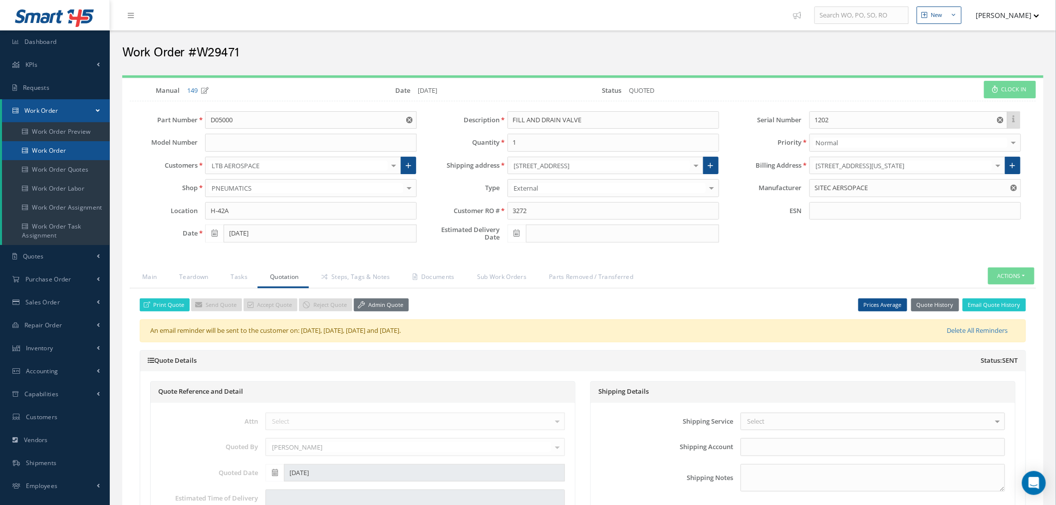
click at [77, 157] on link "Work Order" at bounding box center [56, 150] width 108 height 19
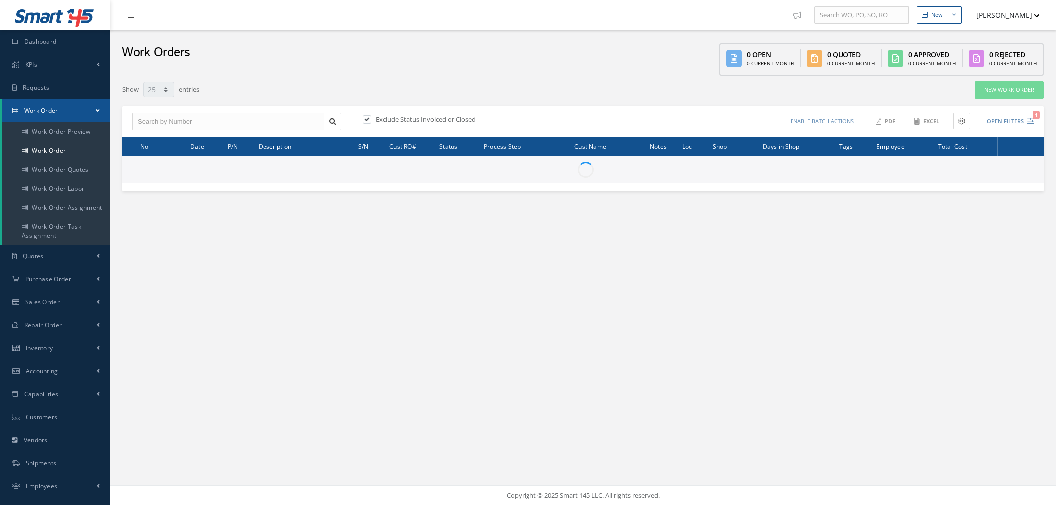
select select "25"
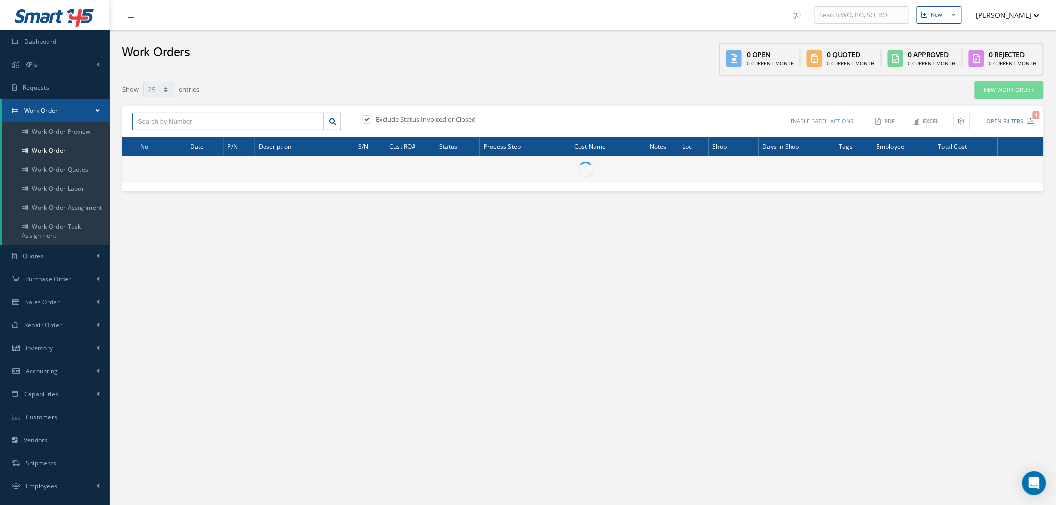
click at [215, 119] on input "text" at bounding box center [228, 122] width 192 height 18
paste input "W27055"
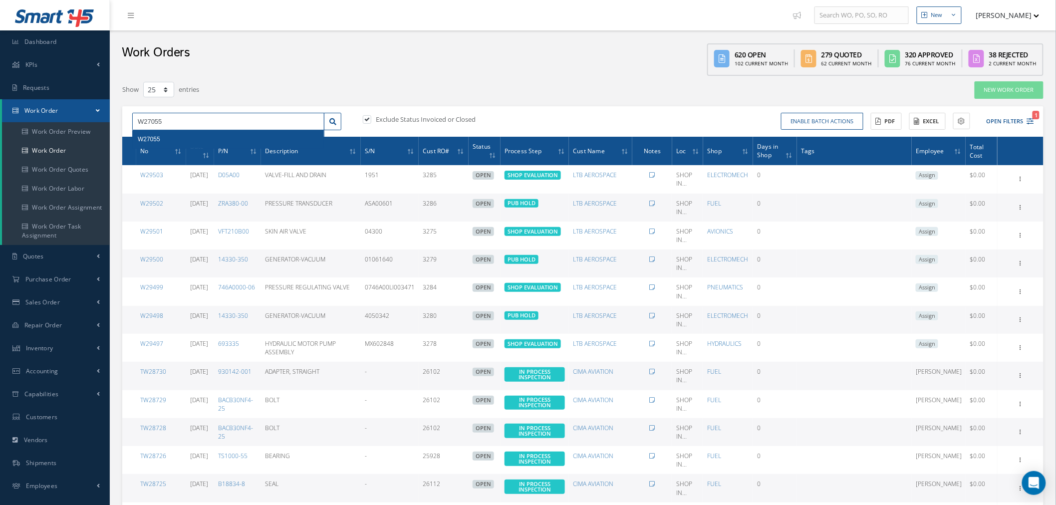
type input "W27055"
click at [167, 142] on div "W27055" at bounding box center [228, 139] width 181 height 10
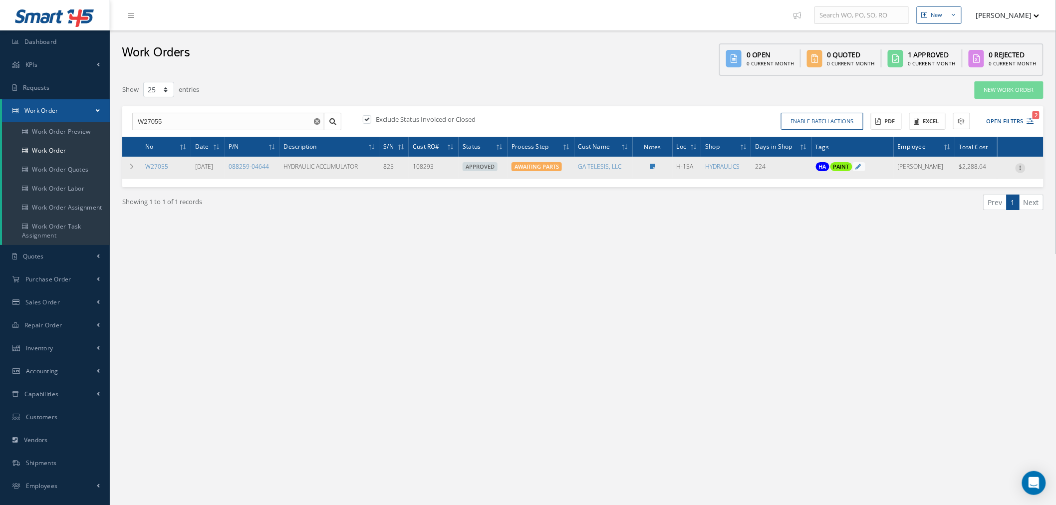
click at [1018, 168] on icon at bounding box center [1020, 167] width 10 height 8
click at [998, 182] on link "Edit" at bounding box center [974, 187] width 79 height 13
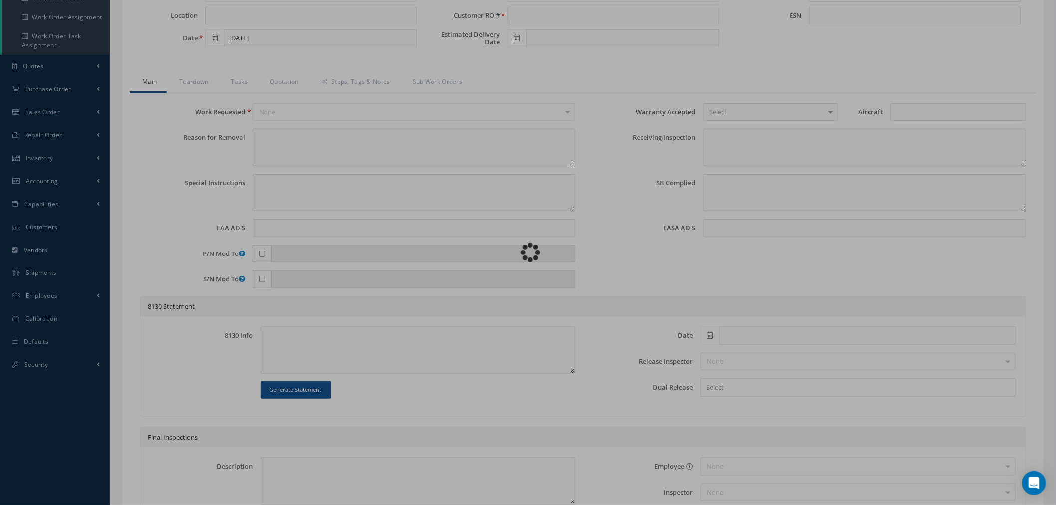
scroll to position [56, 0]
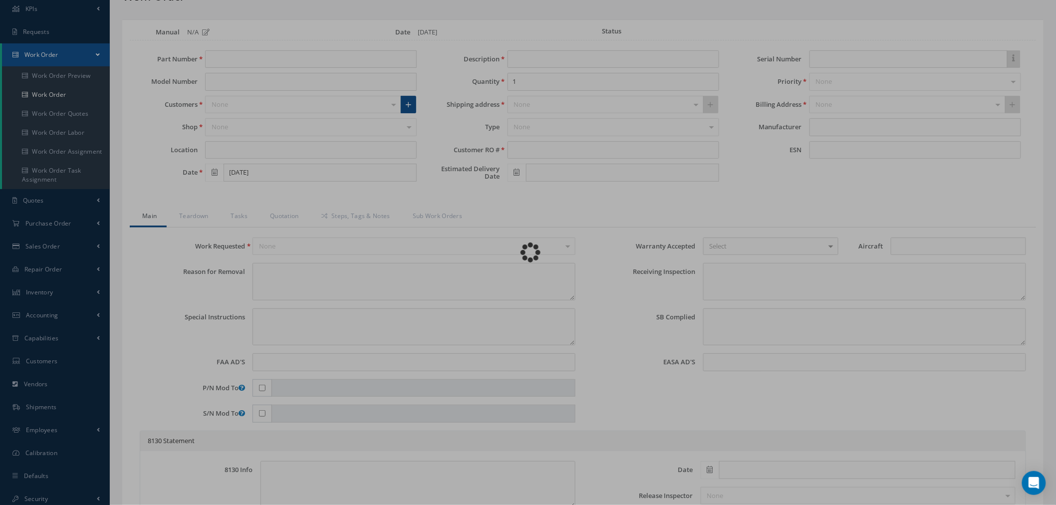
type input "088259-04644"
type input "H-15A"
type input "03/03/2025"
type input "HYDRAULIC ACCUMULATOR"
type input "108293"
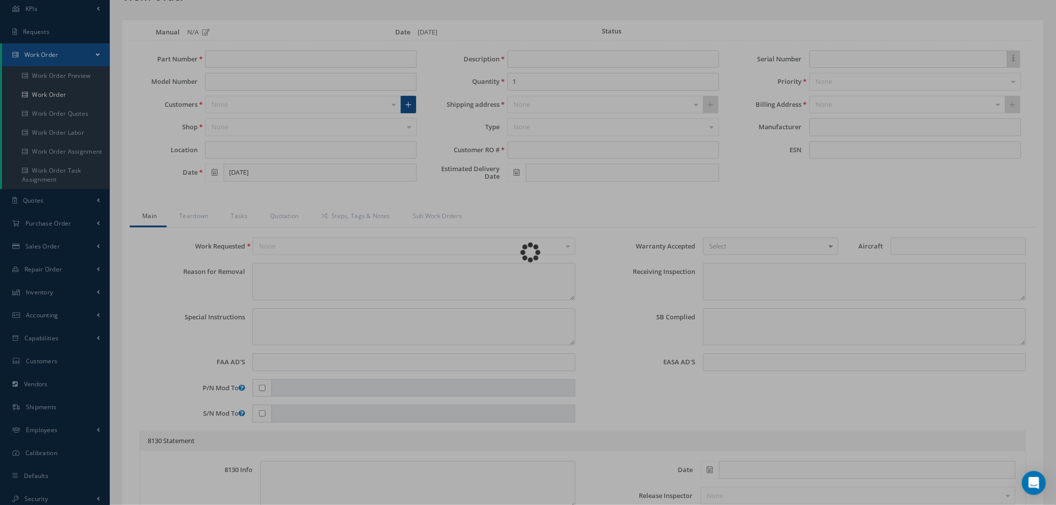
type input "11/25/2025"
type input "825"
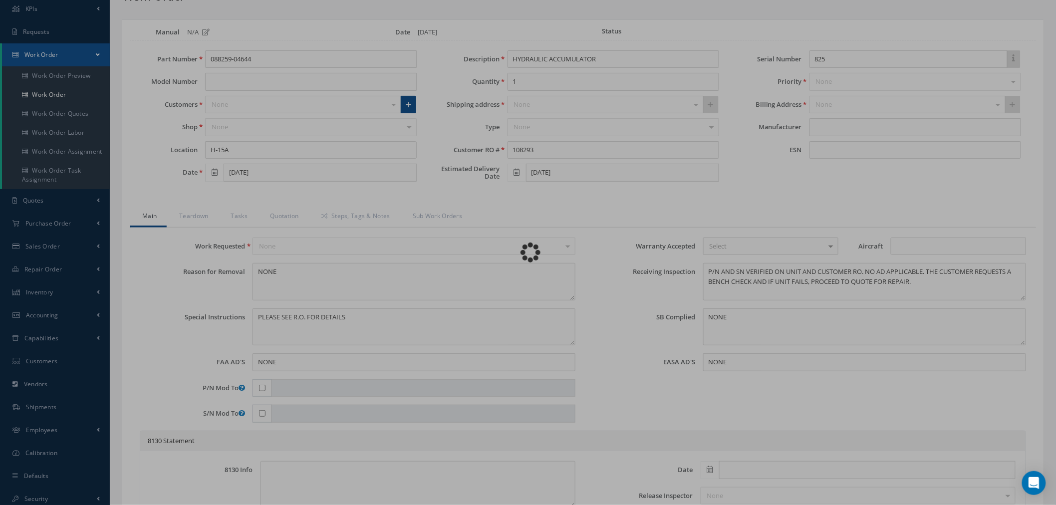
click at [528, 252] on div "Loading…" at bounding box center [528, 252] width 0 height 0
click at [277, 227] on link "Quotation" at bounding box center [282, 217] width 51 height 21
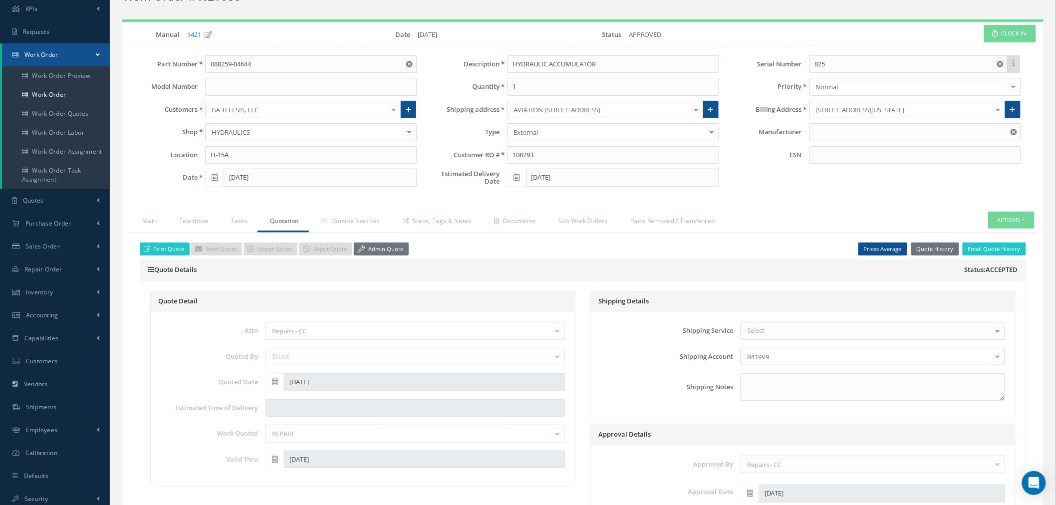
type input "OLAER"
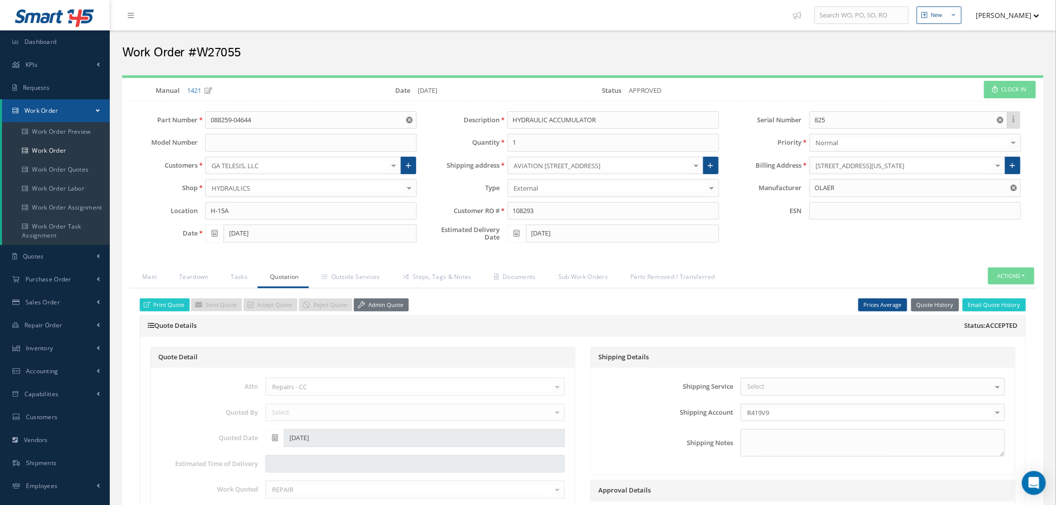
drag, startPoint x: 385, startPoint y: 303, endPoint x: 433, endPoint y: 293, distance: 49.5
click at [385, 302] on link "Admin Quote" at bounding box center [381, 304] width 55 height 13
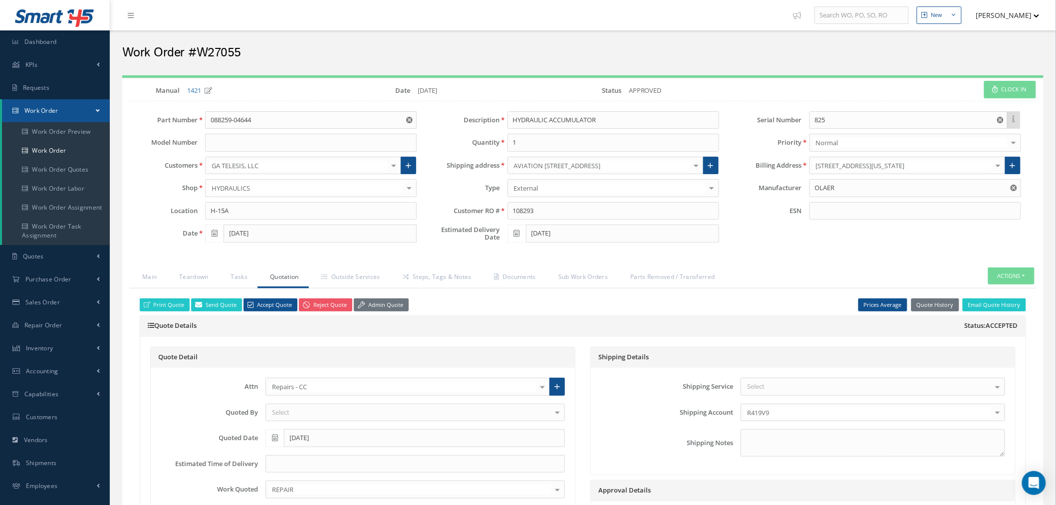
click at [567, 57] on h2 "Work Order #W27055" at bounding box center [582, 52] width 921 height 15
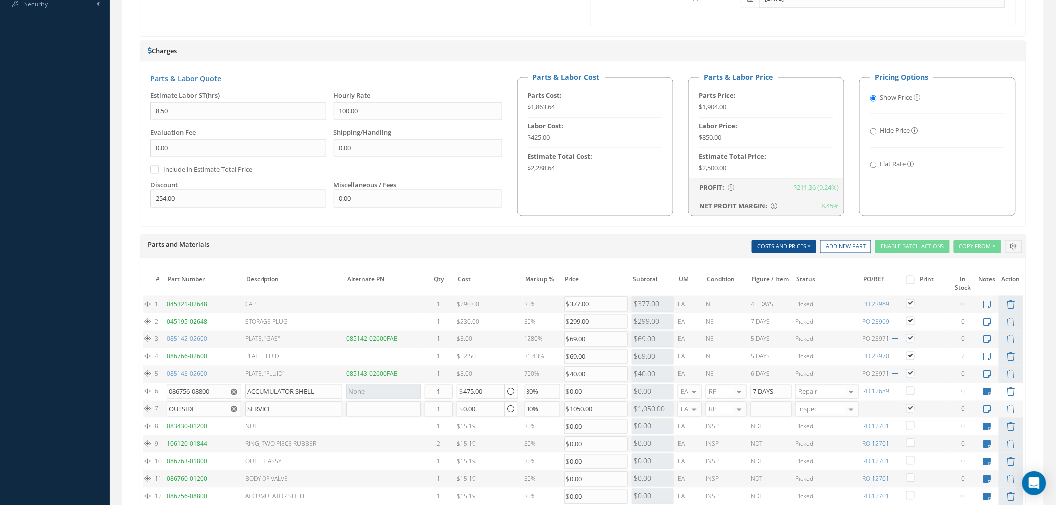
scroll to position [610, 0]
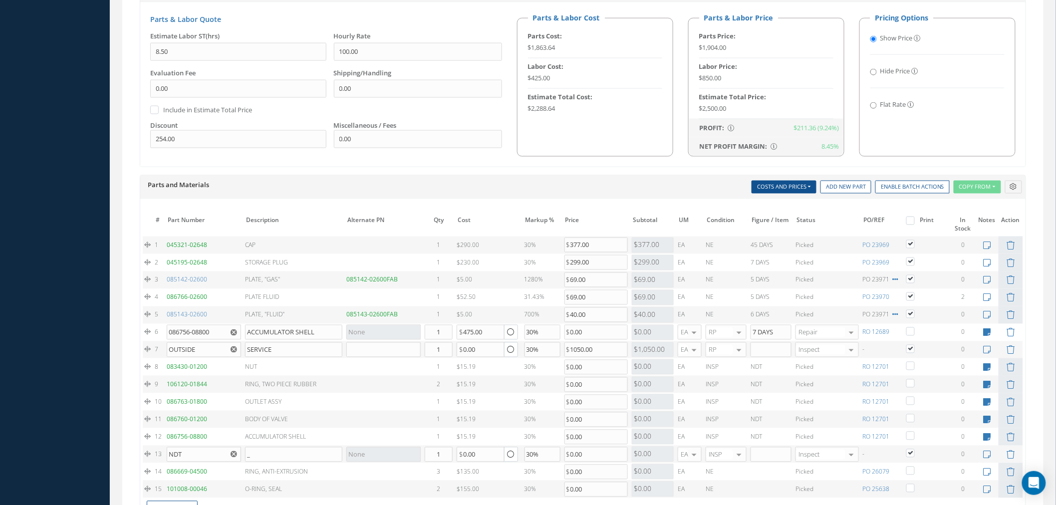
click at [875, 108] on input "Flat Rate" at bounding box center [873, 105] width 6 height 6
radio input "true"
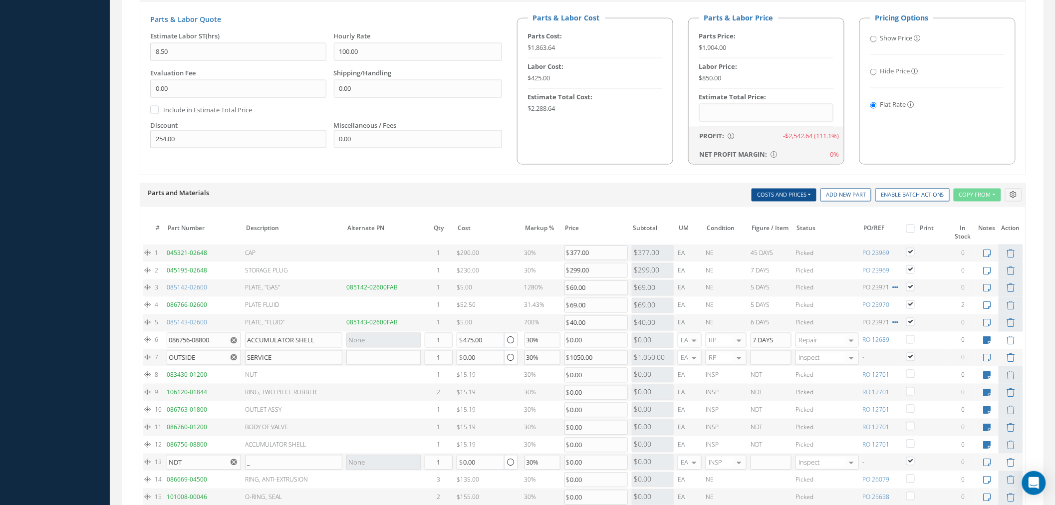
click at [871, 38] on input "Show Price" at bounding box center [873, 39] width 6 height 6
radio input "true"
radio input "false"
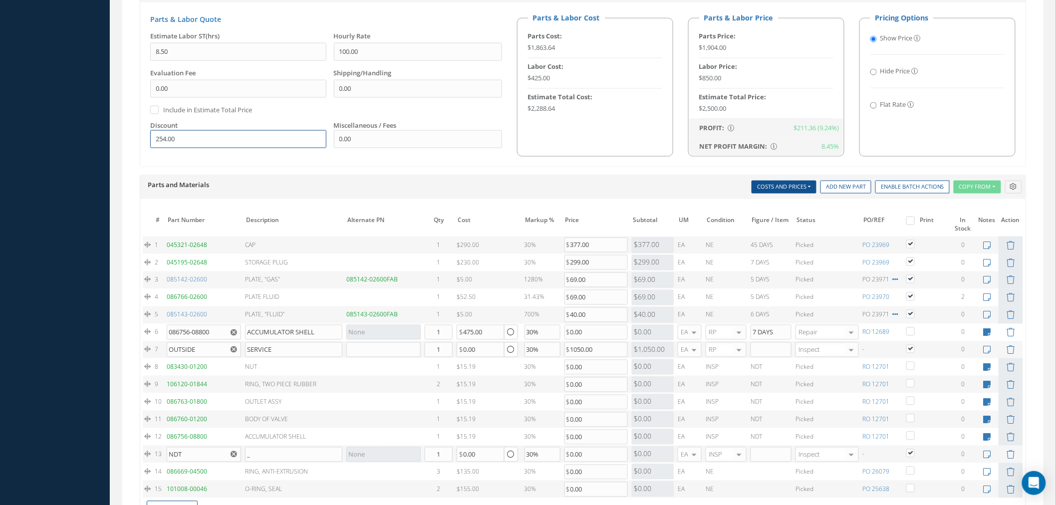
drag, startPoint x: 163, startPoint y: 150, endPoint x: 107, endPoint y: 156, distance: 56.1
click at [107, 156] on div "Smart 145 Dashboard KPIs Work Order Accounting Requests Work Order Work Order P…" at bounding box center [528, 56] width 1056 height 1332
click at [711, 111] on div "$2,754.00" at bounding box center [766, 109] width 134 height 10
copy div "2,754.00"
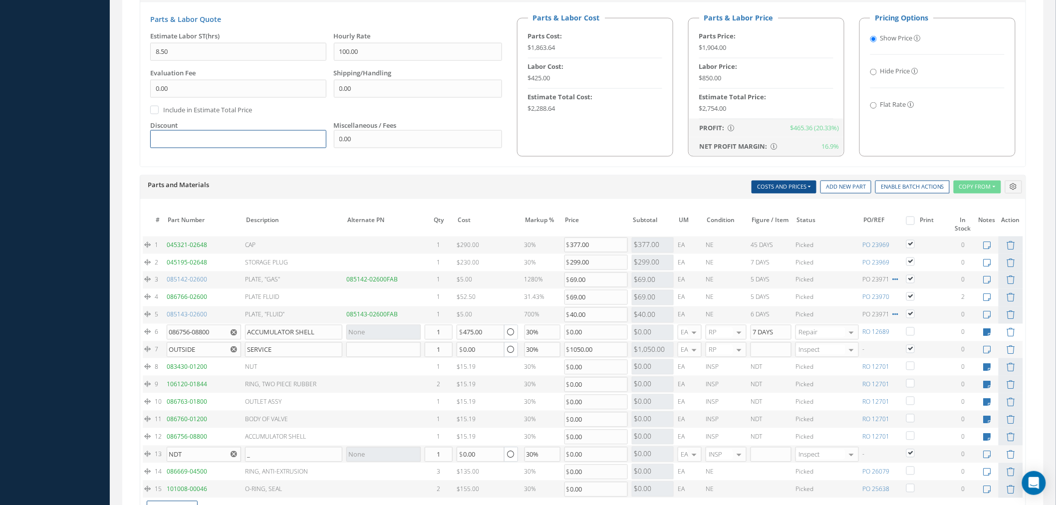
click at [204, 141] on input "text" at bounding box center [238, 139] width 176 height 18
click at [875, 108] on input "Flat Rate" at bounding box center [873, 105] width 6 height 6
radio input "true"
radio input "false"
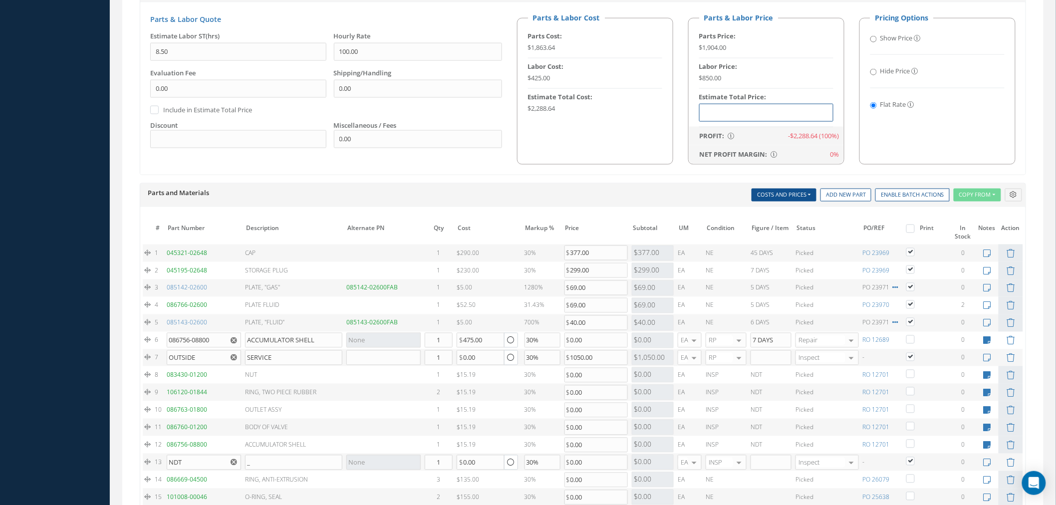
click at [725, 115] on input "text" at bounding box center [766, 113] width 134 height 18
paste input "$2,754"
type input "$2,754"
click at [207, 143] on input "text" at bounding box center [238, 139] width 176 height 18
click at [489, 171] on div "Parts & Labor Quote Estimate Labor ST(hrs) 8.50 Hourly Rate 100.00 Evaluation F…" at bounding box center [582, 88] width 885 height 172
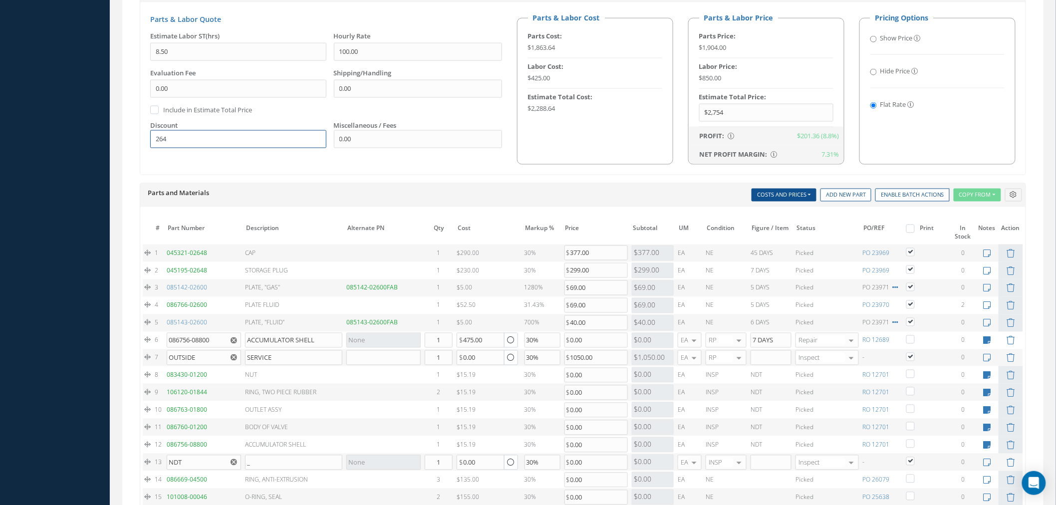
click at [206, 141] on input "264" at bounding box center [238, 139] width 176 height 18
type input "254"
click at [616, 167] on div "Parts & Labor Quote Estimate Labor ST(hrs) 8.50 Hourly Rate 100.00 Evaluation F…" at bounding box center [582, 88] width 885 height 172
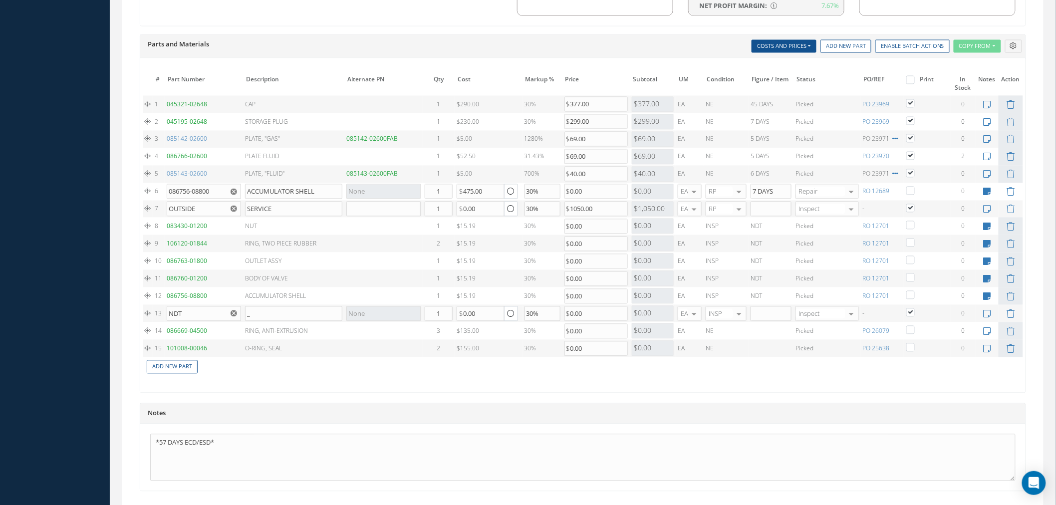
scroll to position [839, 0]
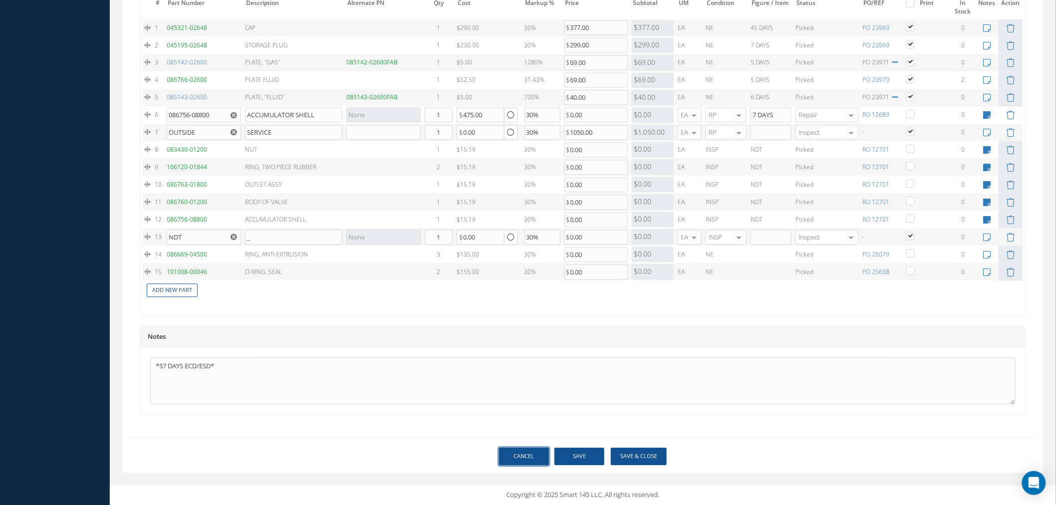
click at [500, 460] on link "Cancel" at bounding box center [524, 455] width 50 height 17
select select "25"
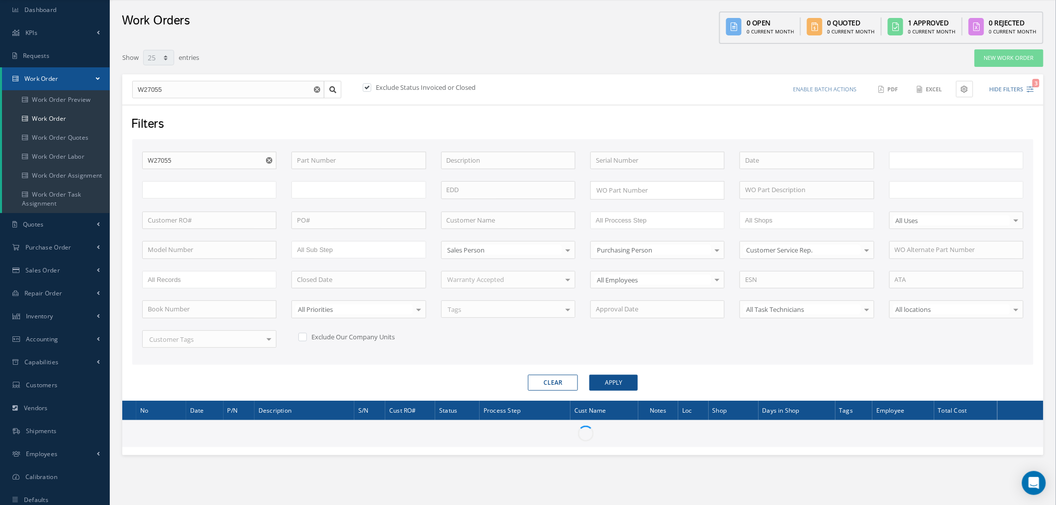
type input "All Work Request"
type input "All Work Performed"
type input "All Status"
type input "WO Part Status"
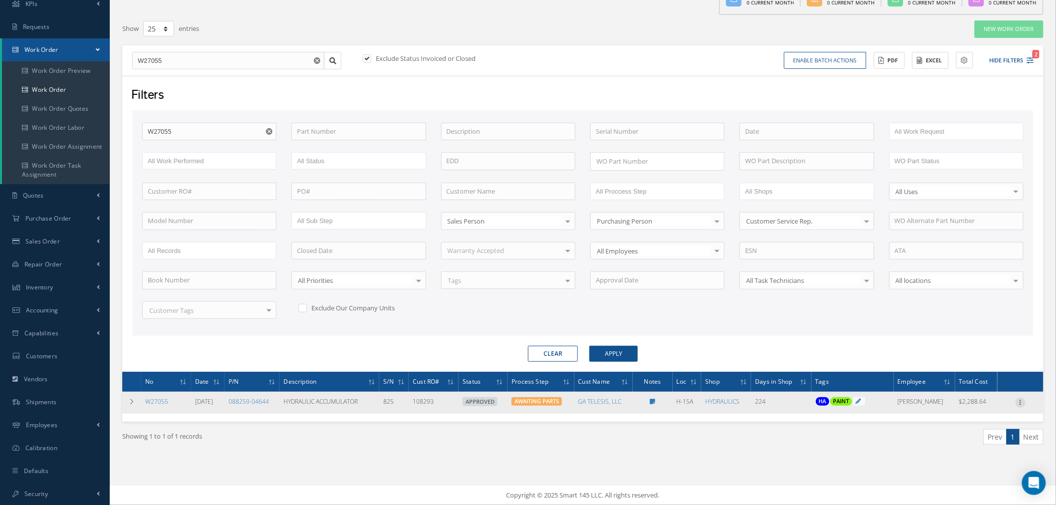
click at [1024, 403] on icon at bounding box center [1020, 402] width 10 height 8
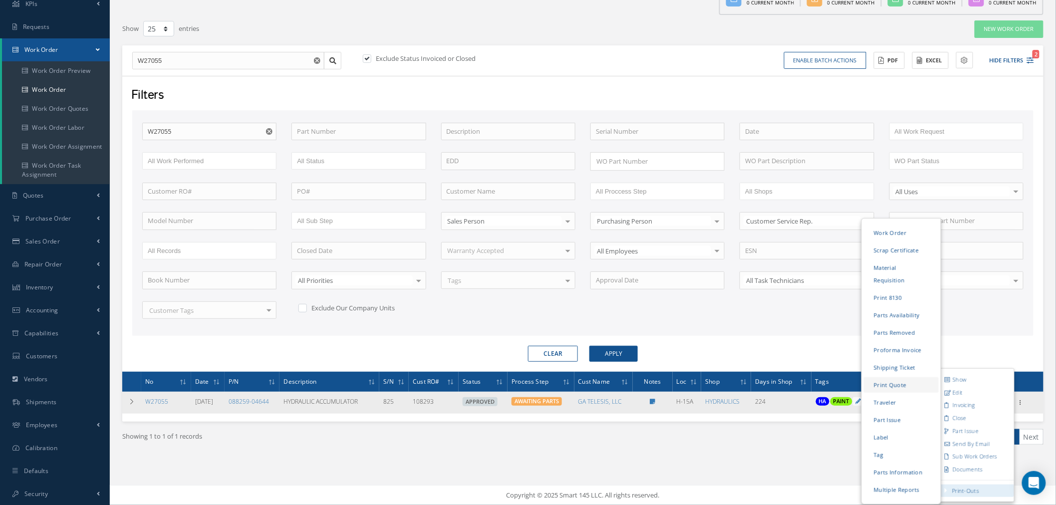
click at [903, 377] on link "Print Quote" at bounding box center [901, 384] width 75 height 15
click at [907, 342] on link "Proforma Invoice" at bounding box center [901, 349] width 75 height 15
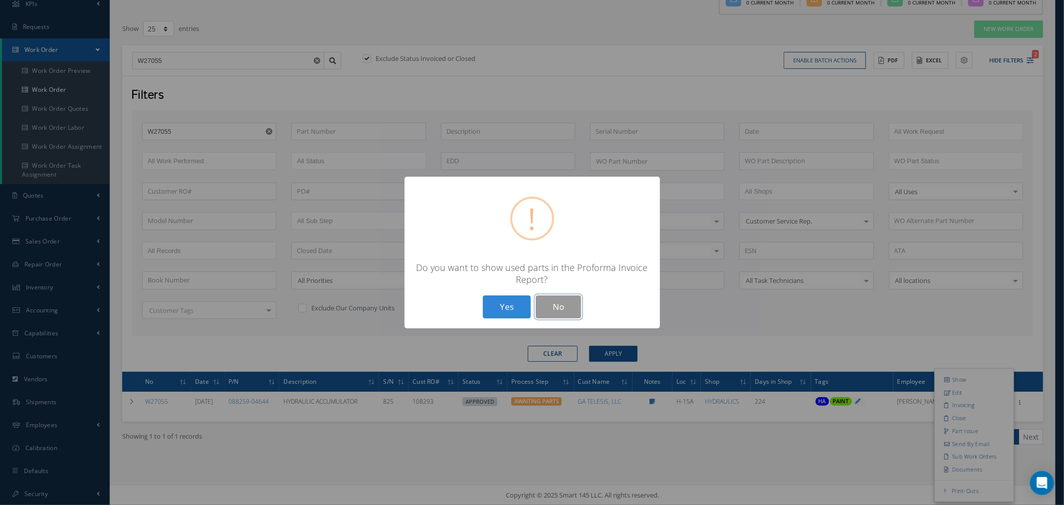
click at [566, 307] on button "No" at bounding box center [558, 306] width 45 height 23
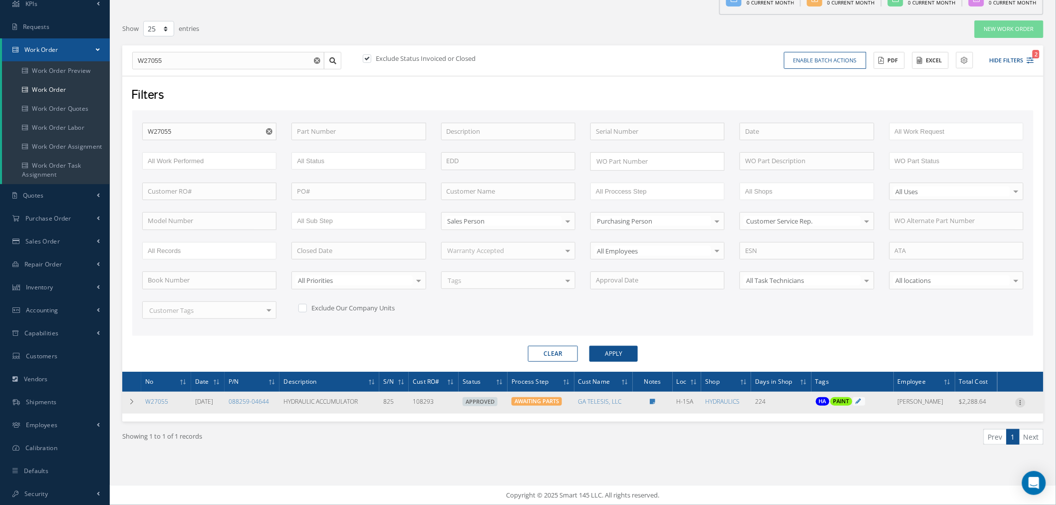
click at [1022, 404] on icon at bounding box center [1020, 402] width 10 height 8
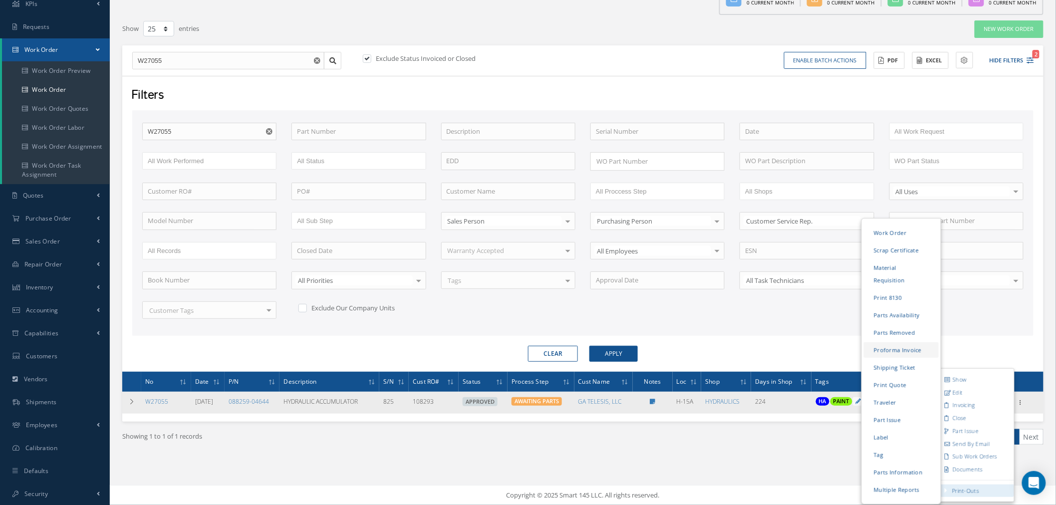
click at [909, 342] on link "Proforma Invoice" at bounding box center [901, 349] width 75 height 15
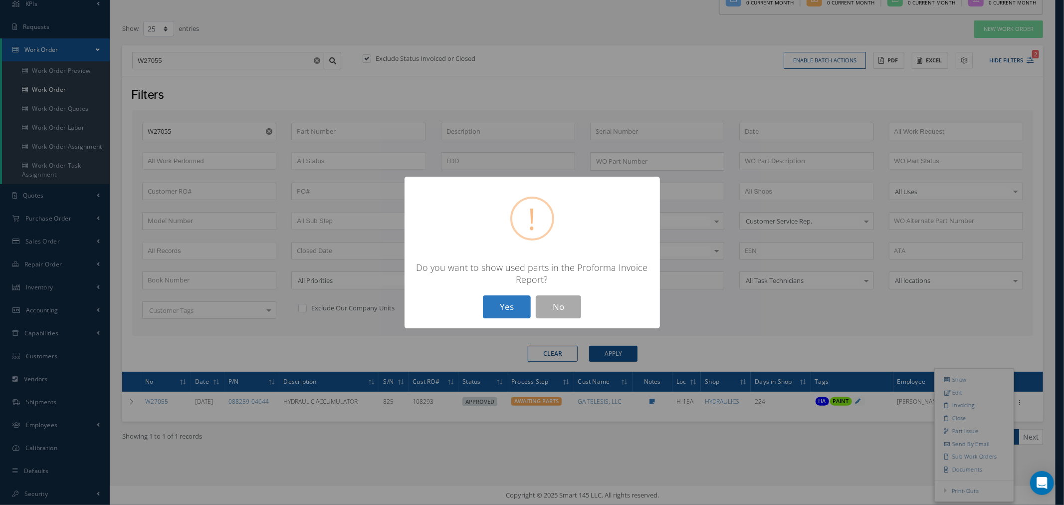
click at [505, 310] on button "Yes" at bounding box center [507, 306] width 48 height 23
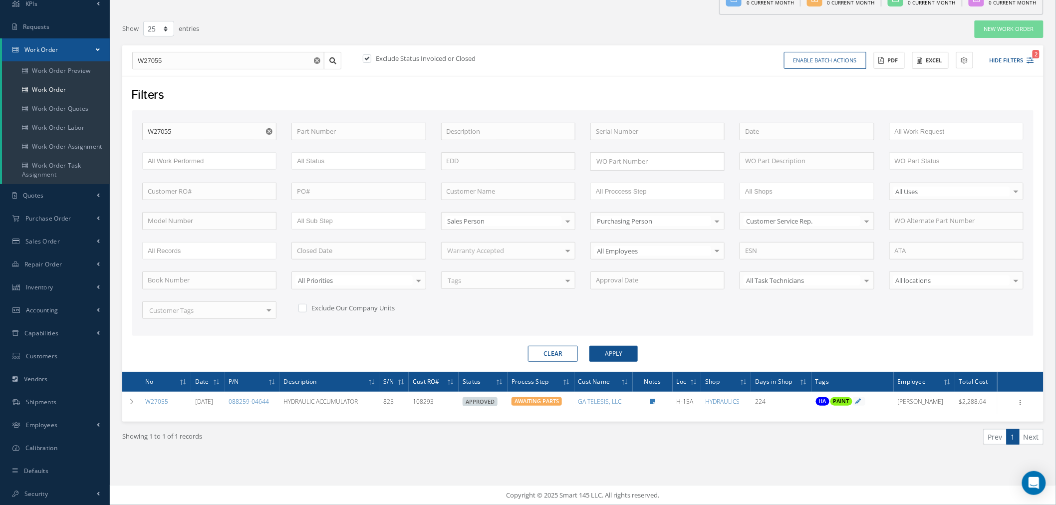
click at [601, 96] on div "Filters" at bounding box center [582, 95] width 916 height 19
click at [993, 58] on button "Hide Filters 2" at bounding box center [1006, 60] width 53 height 16
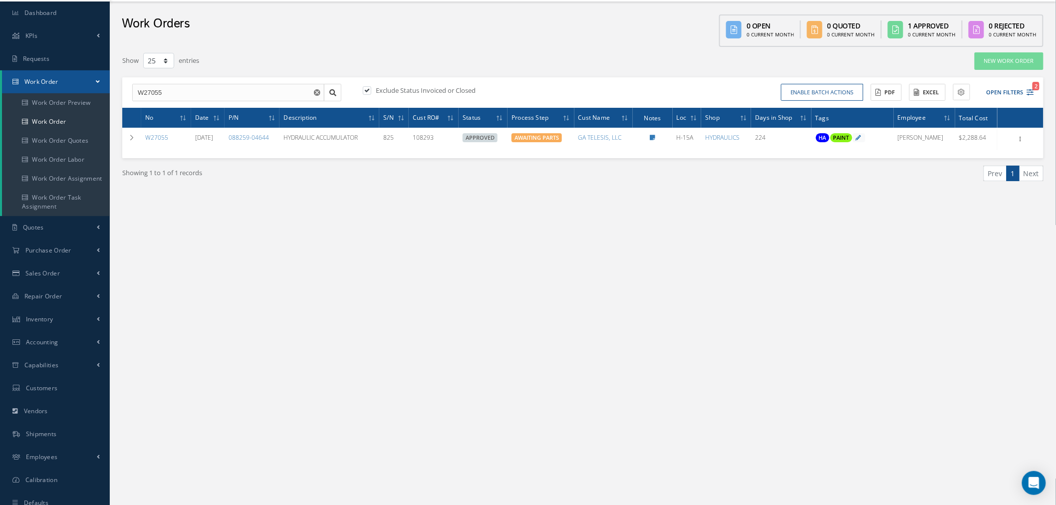
scroll to position [0, 0]
